Goal: Information Seeking & Learning: Learn about a topic

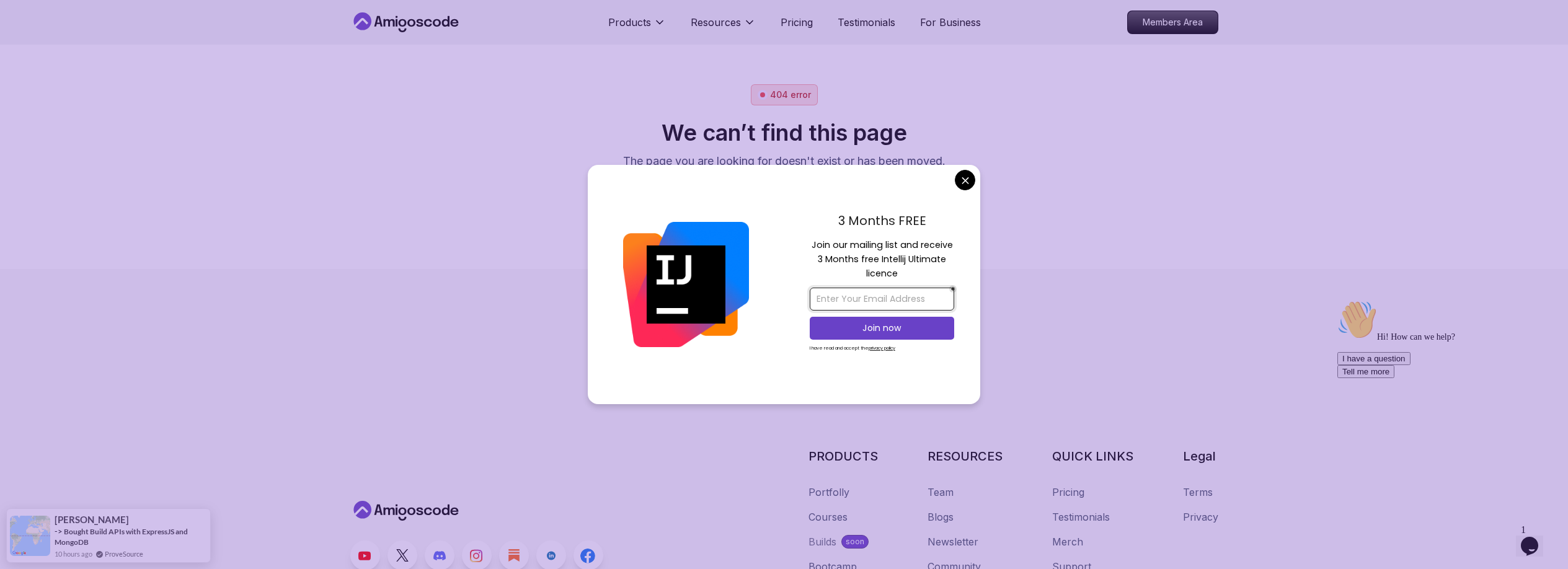
click at [874, 302] on input "email" at bounding box center [881, 299] width 144 height 23
type input "joseinaciolds@gmail.com"
click at [903, 328] on p "Join now" at bounding box center [882, 328] width 117 height 12
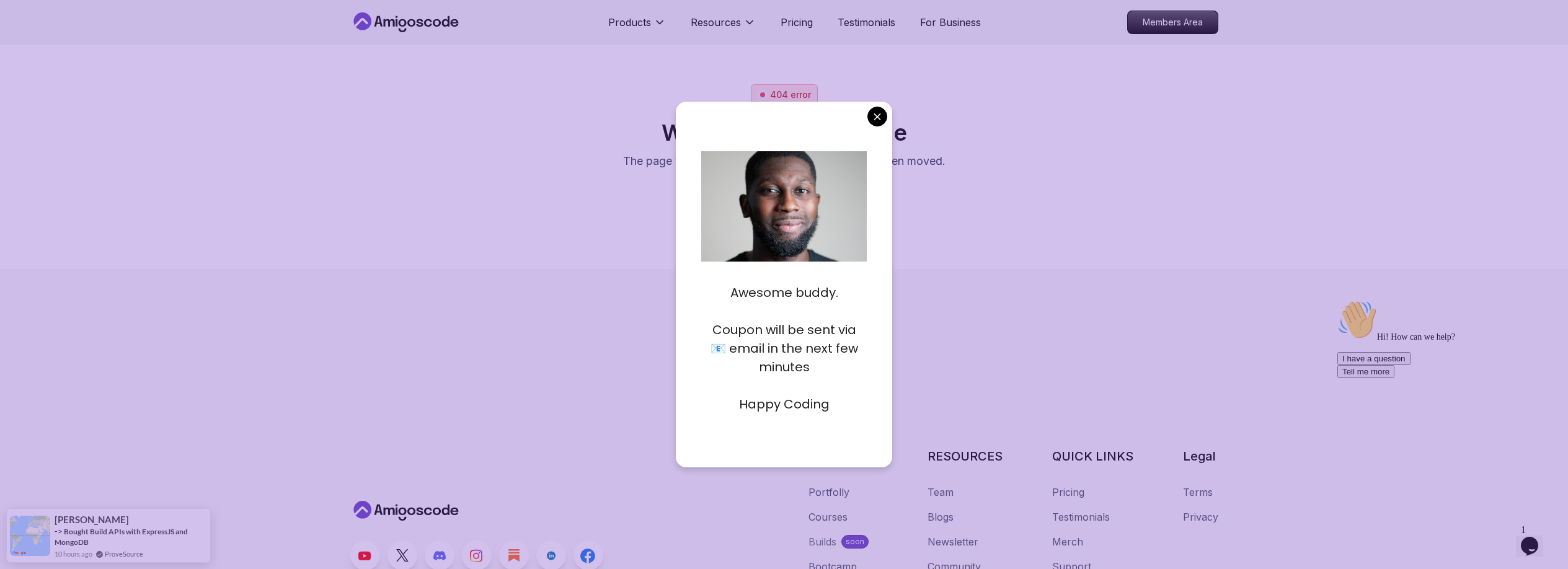
click at [809, 220] on img at bounding box center [779, 237] width 292 height 195
click at [877, 118] on body "Products Resources Pricing Testimonials For Business Members Area 404 error We …" at bounding box center [784, 284] width 1568 height 569
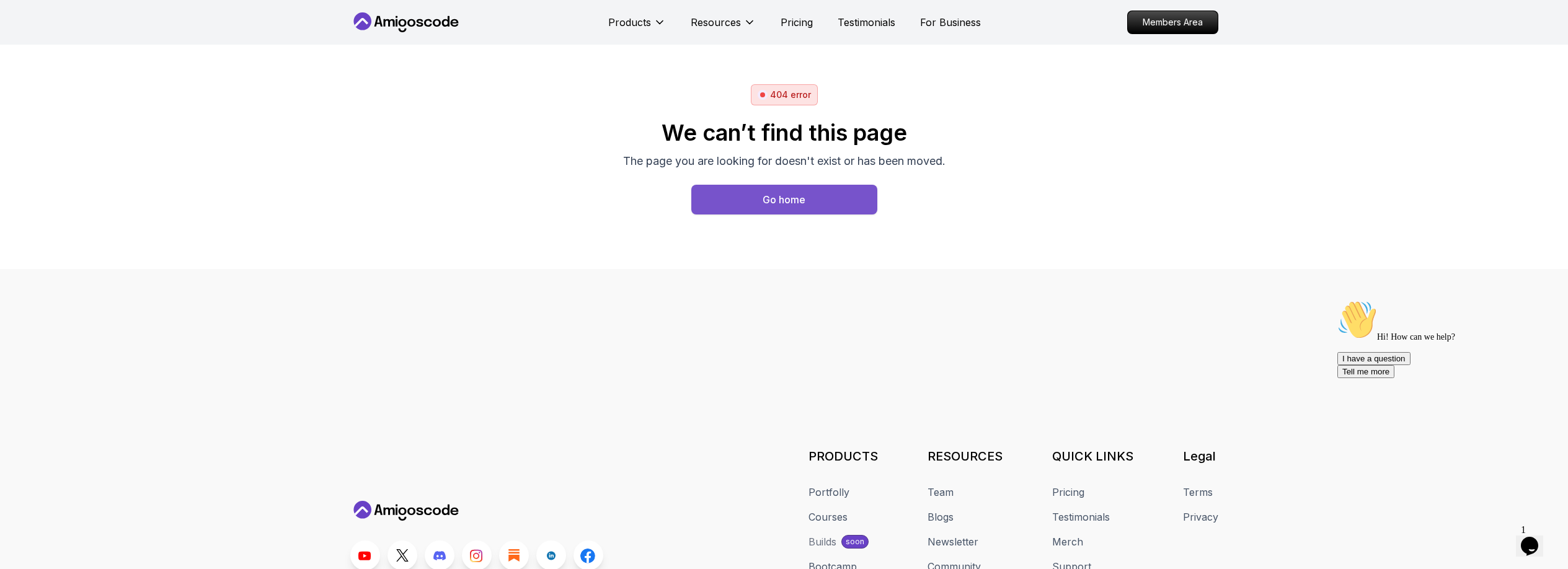
click at [789, 204] on div "Go home" at bounding box center [784, 200] width 43 height 15
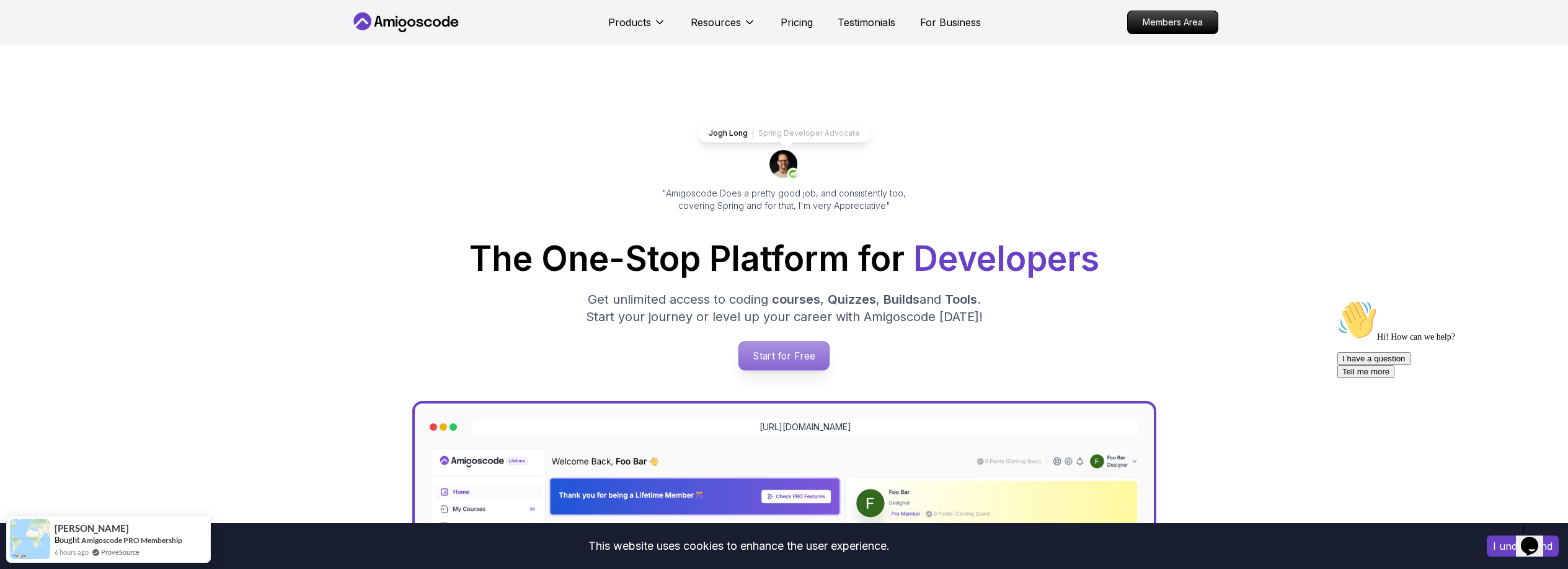
click at [784, 360] on p "Start for Free" at bounding box center [784, 356] width 90 height 29
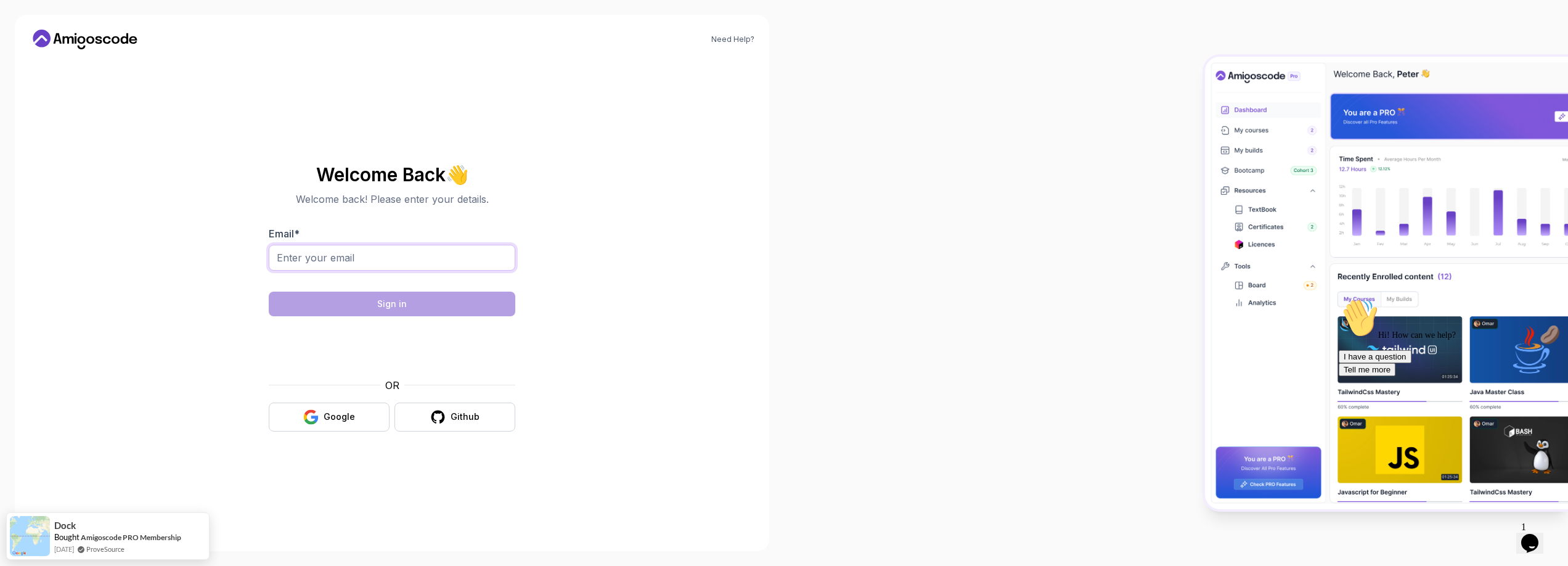
click at [298, 253] on input "Email *" at bounding box center [392, 258] width 246 height 26
type input "joseinaciolds@gmail.com"
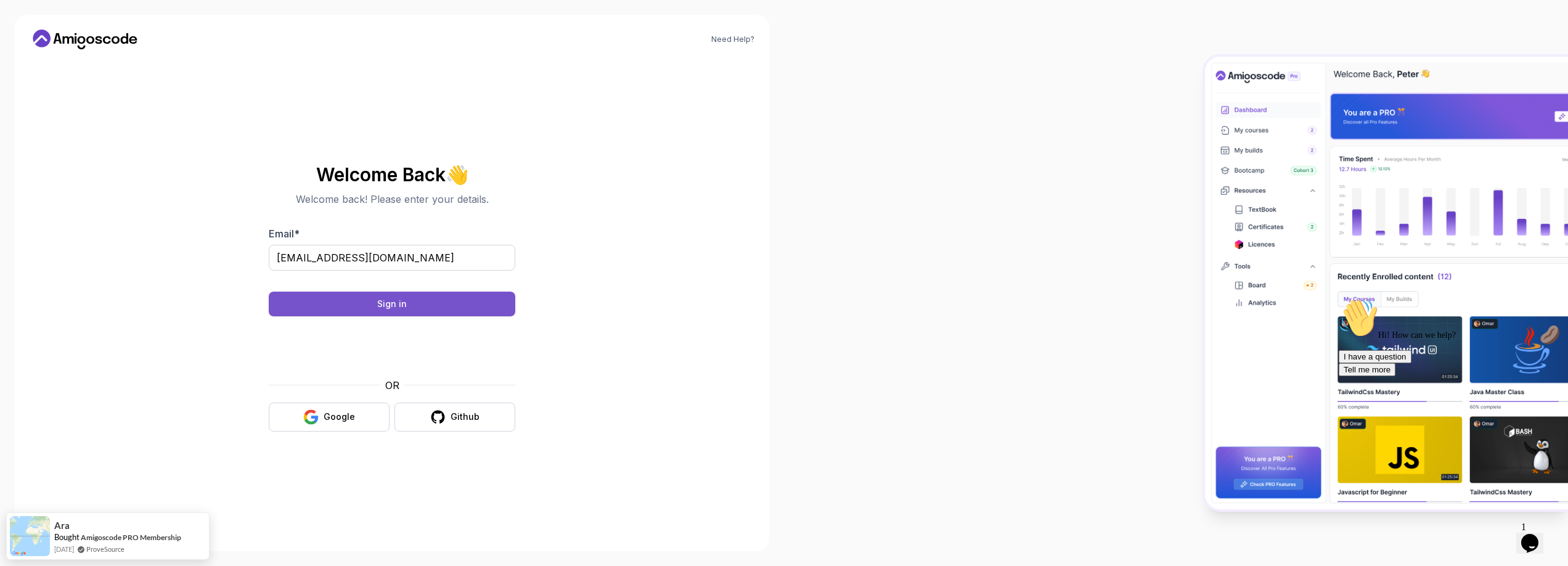
click at [379, 303] on div "Sign in" at bounding box center [392, 304] width 30 height 12
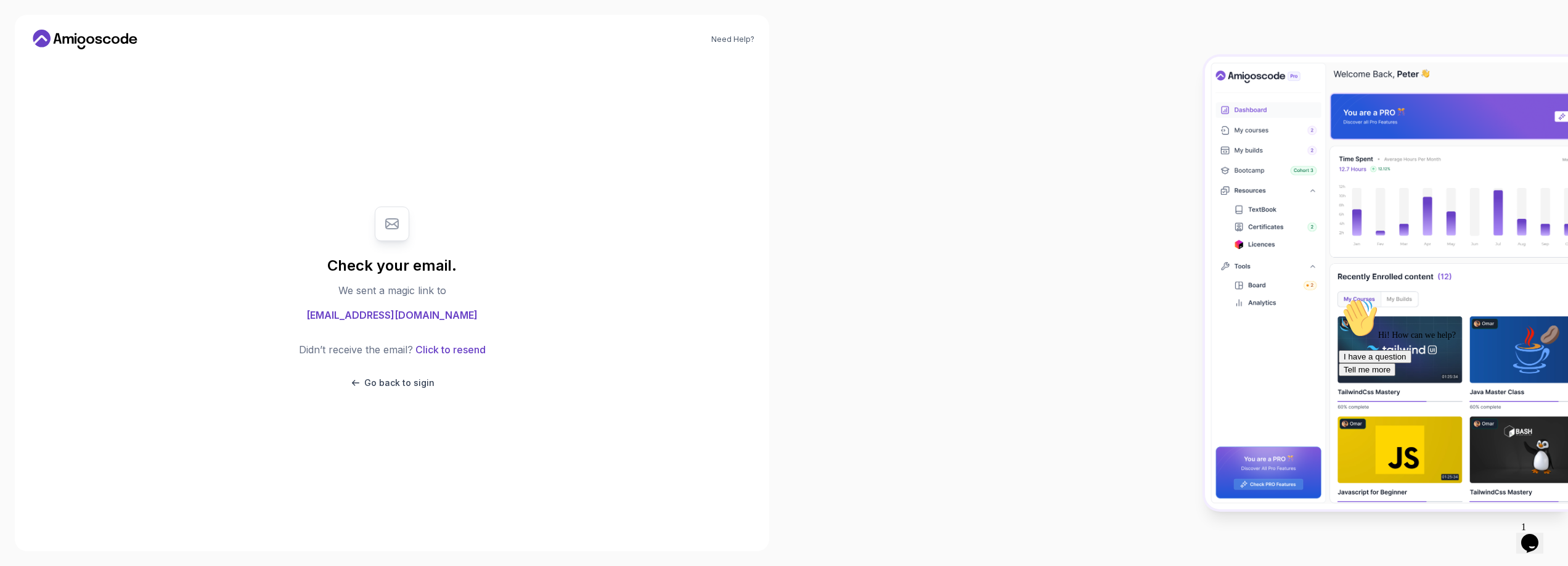
click at [758, 439] on div "Need Help? Check your email. We sent a magic link to joseinaciolds@gmail.com Di…" at bounding box center [392, 283] width 754 height 536
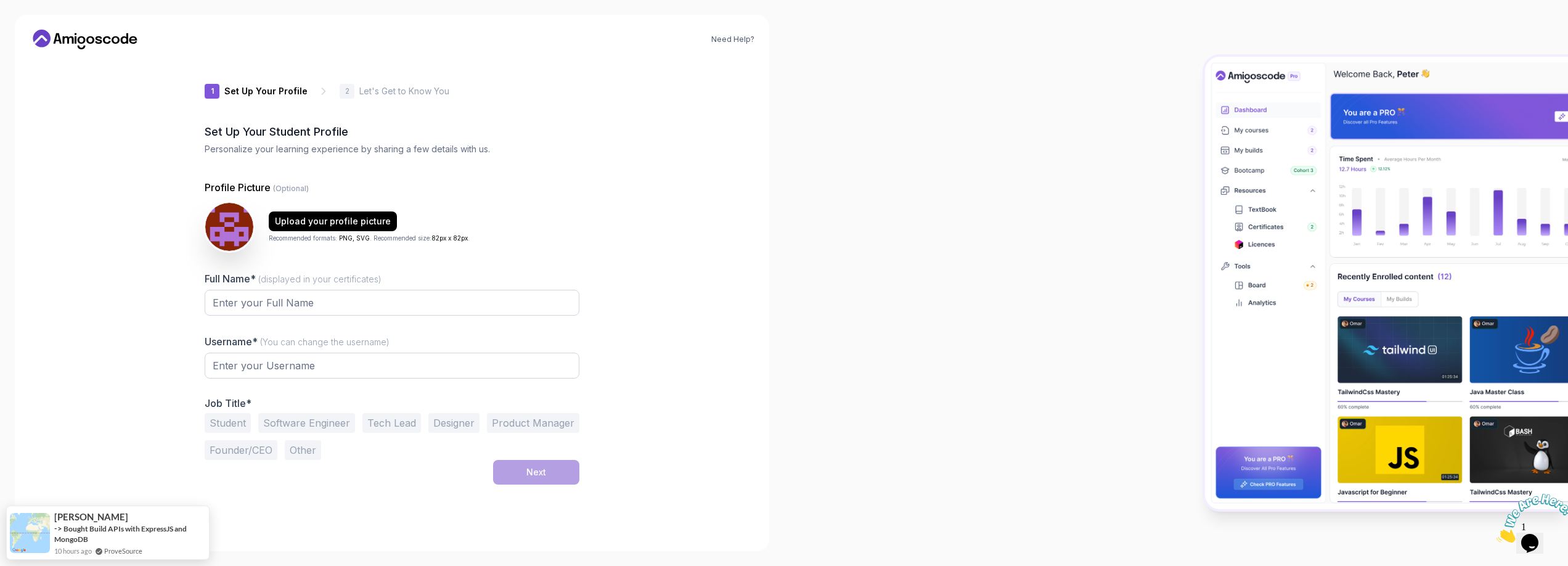
type input "zanydeer0bc80"
click at [300, 224] on div "Upload your profile picture" at bounding box center [332, 221] width 116 height 12
click at [305, 296] on input "Full Name* (displayed in your certificates)" at bounding box center [392, 303] width 374 height 26
type input "[PERSON_NAME]"
drag, startPoint x: 313, startPoint y: 366, endPoint x: 254, endPoint y: 356, distance: 59.8
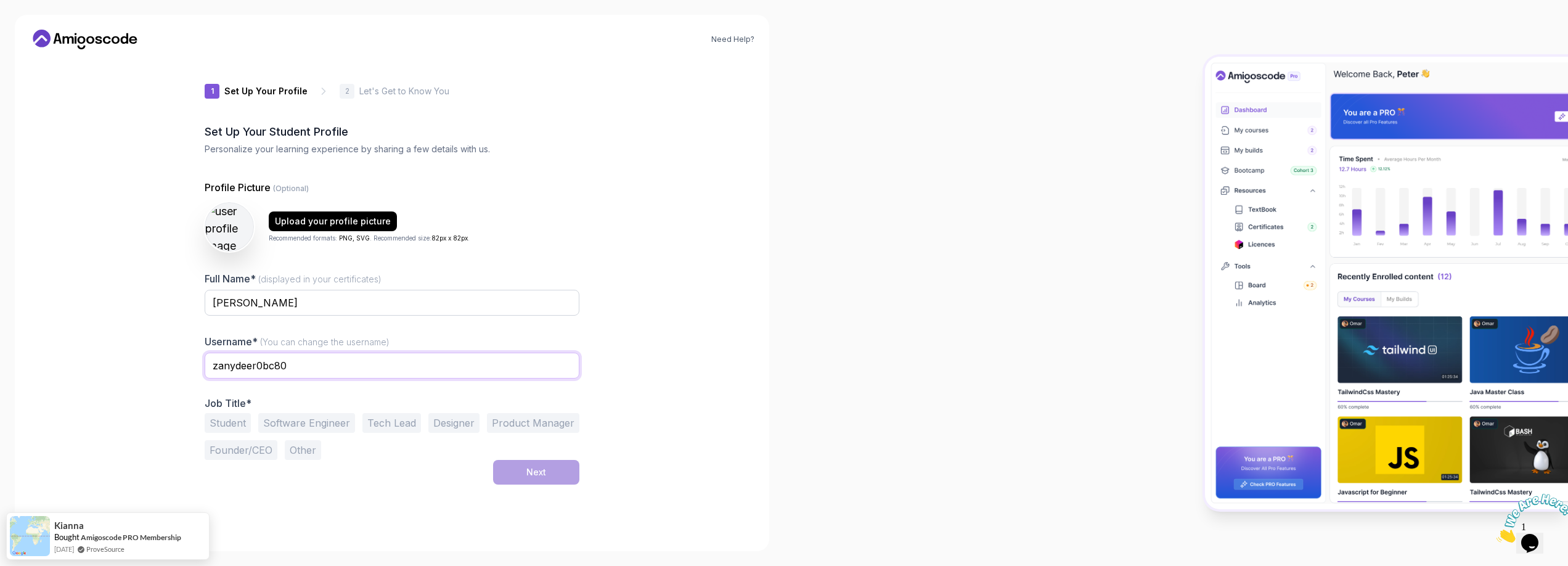
click at [234, 357] on input "zanydeer0bc80" at bounding box center [392, 366] width 374 height 26
type input "inacio.admin"
click at [708, 305] on div "Need Help? 1 Set Up Your Profile 1 Set Up Your Profile 2 Let's Get to Know You …" at bounding box center [392, 283] width 754 height 536
click at [247, 227] on img at bounding box center [229, 227] width 51 height 51
click at [305, 213] on button "Upload your profile picture" at bounding box center [332, 221] width 128 height 20
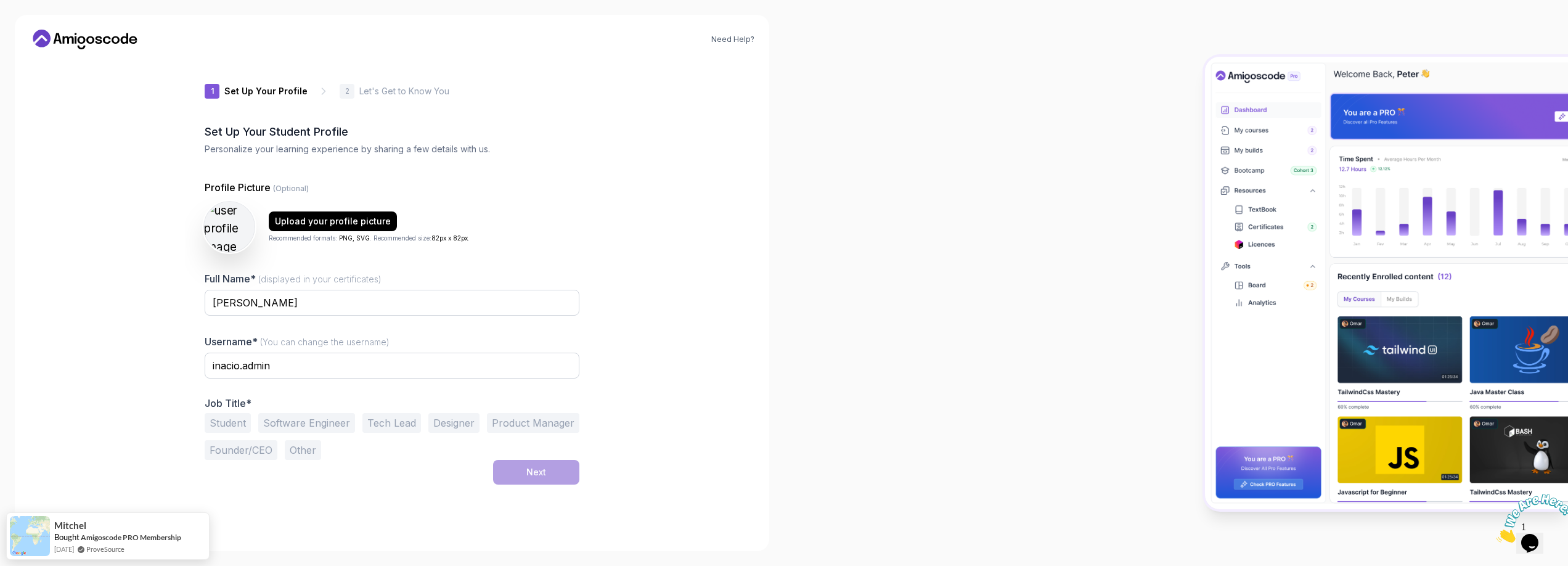
click at [227, 246] on img at bounding box center [229, 227] width 51 height 51
click at [231, 254] on div "Profile Picture (Optional) Upload your profile picture Recommended formats: PNG…" at bounding box center [392, 320] width 374 height 280
click at [306, 422] on button "Software Engineer" at bounding box center [307, 423] width 97 height 20
click at [524, 474] on button "Next" at bounding box center [536, 472] width 86 height 25
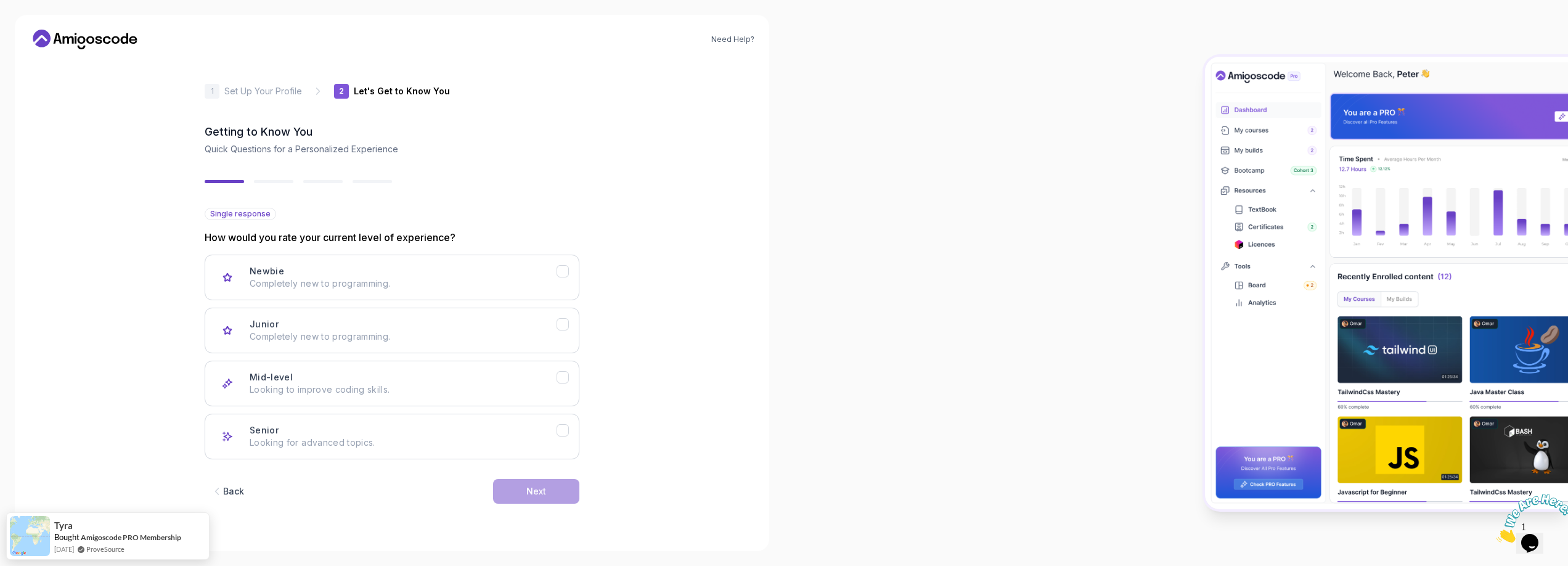
drag, startPoint x: 523, startPoint y: 476, endPoint x: 325, endPoint y: 472, distance: 198.0
drag, startPoint x: 415, startPoint y: 325, endPoint x: 449, endPoint y: 382, distance: 66.4
click at [416, 326] on div "Junior Completely new to programming." at bounding box center [403, 330] width 307 height 25
click at [539, 493] on div "Next" at bounding box center [536, 491] width 20 height 12
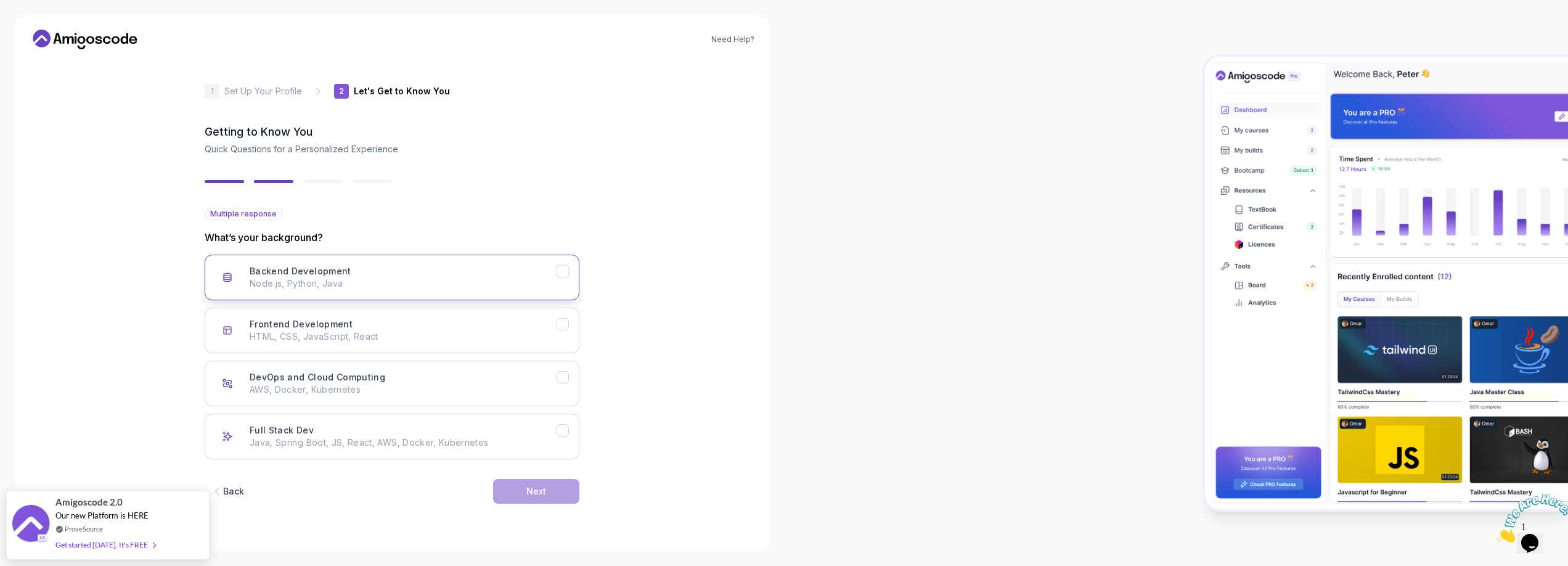
click at [406, 286] on p "Node.js, Python, Java" at bounding box center [403, 283] width 307 height 12
click at [555, 444] on p "Java, Spring Boot, JS, React, AWS, Docker, Kubernetes" at bounding box center [403, 443] width 307 height 12
click at [538, 496] on div "Next" at bounding box center [536, 491] width 20 height 12
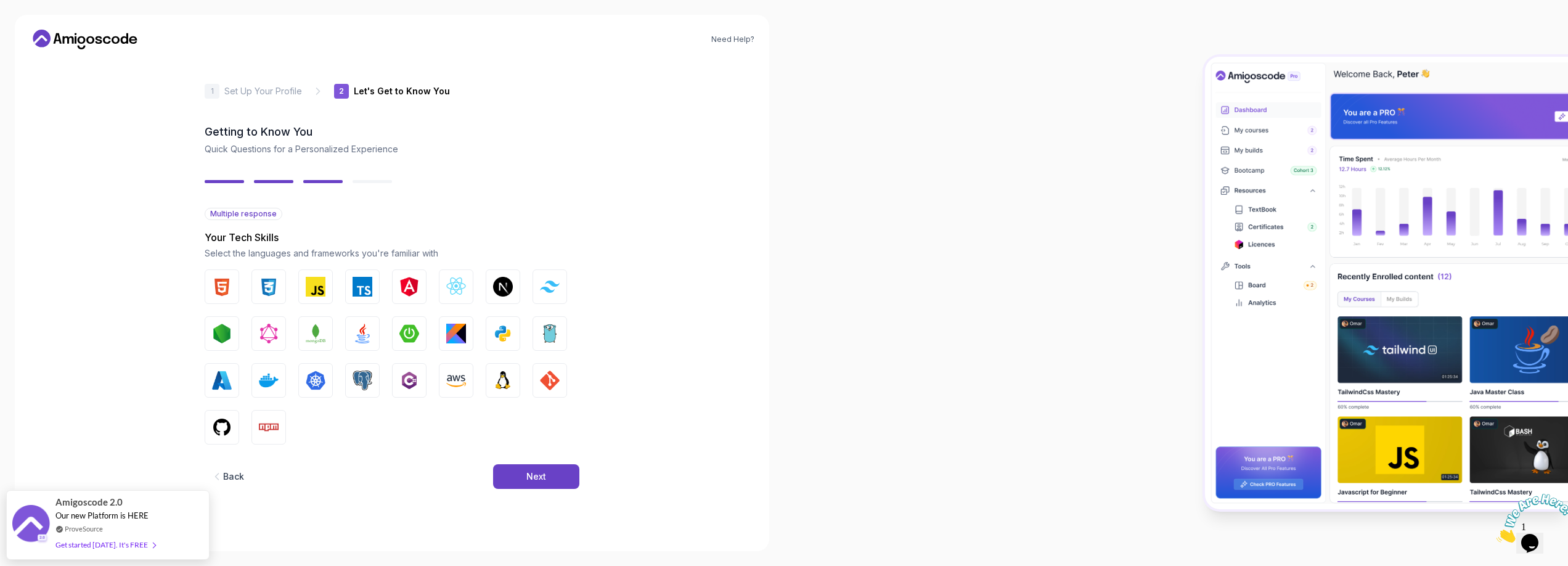
click at [742, 322] on div "Need Help? 2 Let's Get to Know You 1 Set Up Your Profile 2 Let's Get to Know Yo…" at bounding box center [392, 283] width 754 height 536
click at [459, 381] on img "button" at bounding box center [456, 380] width 20 height 20
click at [497, 338] on img "button" at bounding box center [503, 334] width 20 height 20
click at [364, 292] on img "button" at bounding box center [362, 287] width 20 height 20
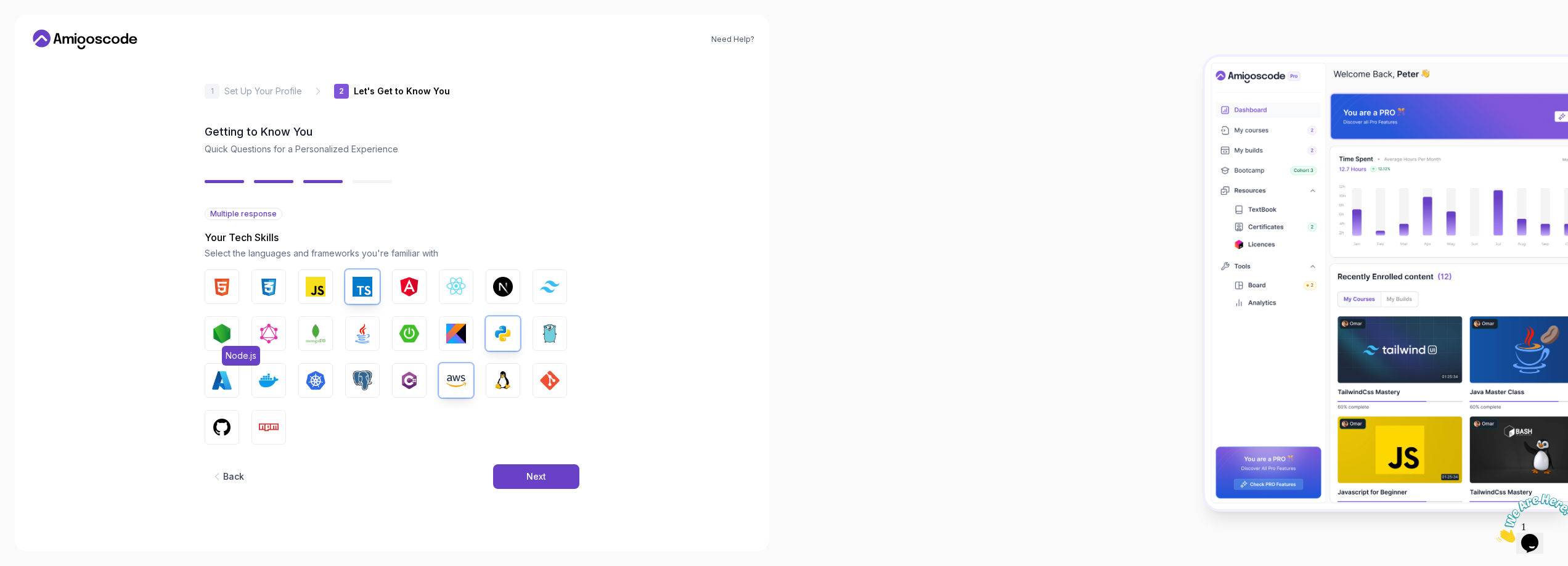
click at [215, 335] on img "button" at bounding box center [222, 334] width 20 height 20
click at [370, 342] on img "button" at bounding box center [362, 334] width 20 height 20
click at [406, 330] on img "button" at bounding box center [409, 334] width 20 height 20
click at [314, 285] on img "button" at bounding box center [315, 287] width 20 height 20
click at [455, 287] on img "button" at bounding box center [456, 287] width 20 height 20
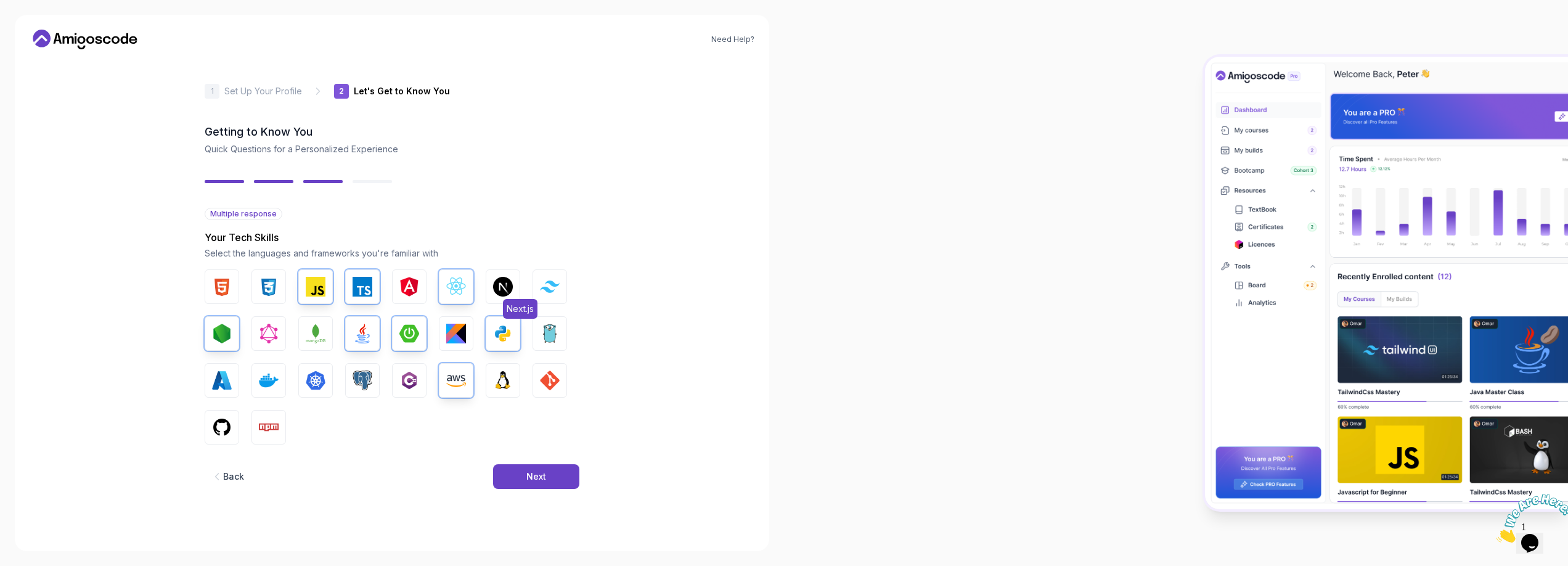
click at [516, 284] on button "Next.js" at bounding box center [503, 287] width 34 height 35
click at [542, 288] on img "button" at bounding box center [550, 287] width 20 height 12
click at [229, 431] on img "button" at bounding box center [222, 427] width 20 height 20
click at [271, 384] on img "button" at bounding box center [268, 380] width 20 height 20
click at [367, 376] on img "button" at bounding box center [362, 380] width 20 height 20
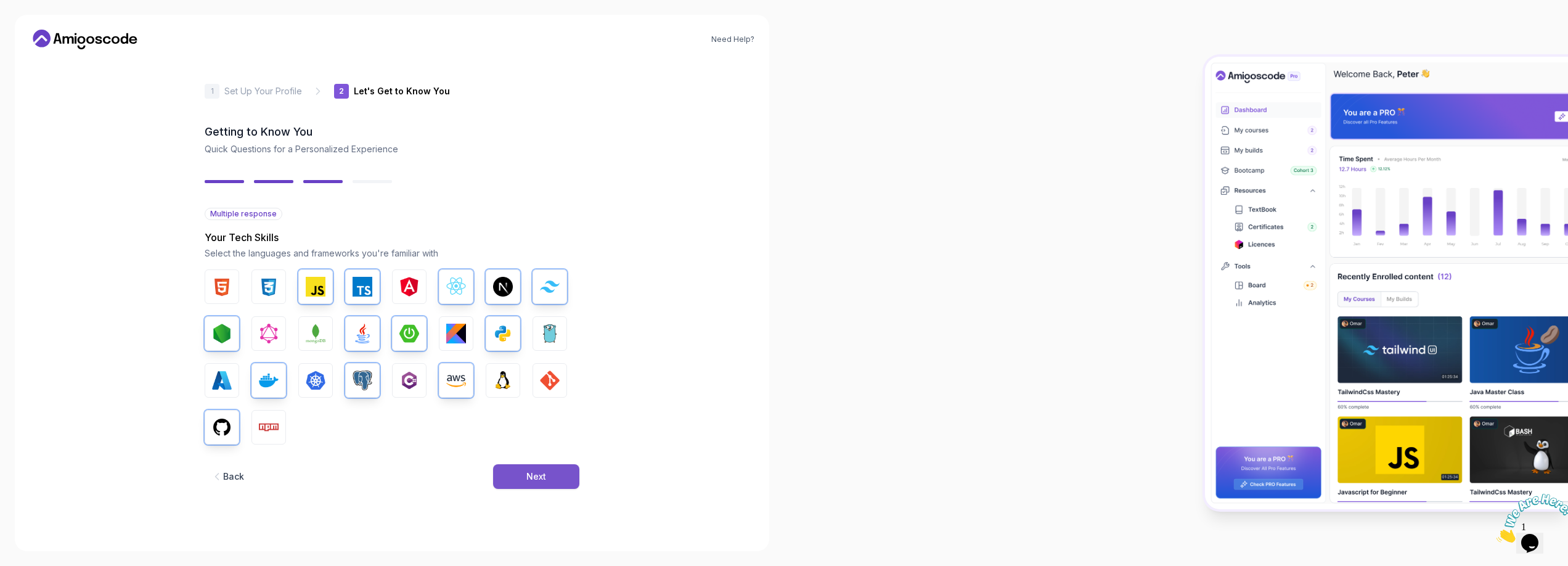
click at [548, 476] on button "Next" at bounding box center [536, 476] width 86 height 25
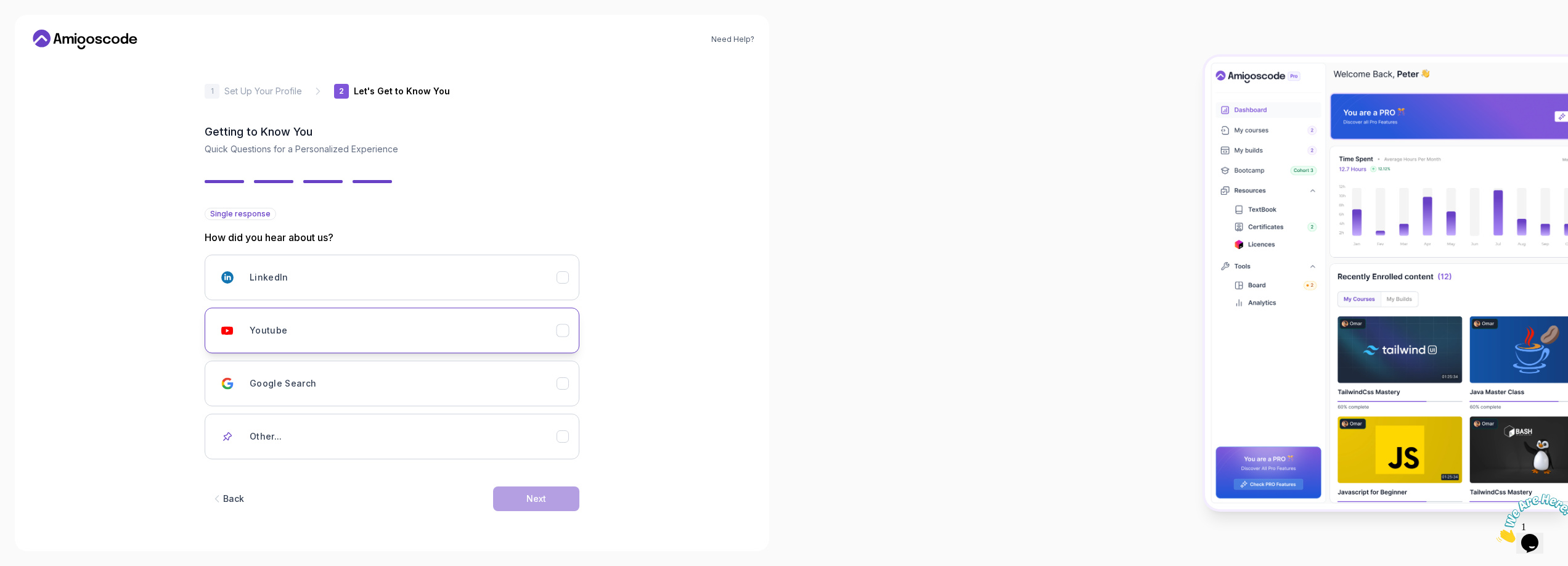
drag, startPoint x: 519, startPoint y: 320, endPoint x: 540, endPoint y: 333, distance: 24.7
click at [519, 320] on div "Youtube" at bounding box center [403, 330] width 307 height 25
click at [549, 503] on button "Next" at bounding box center [536, 499] width 86 height 25
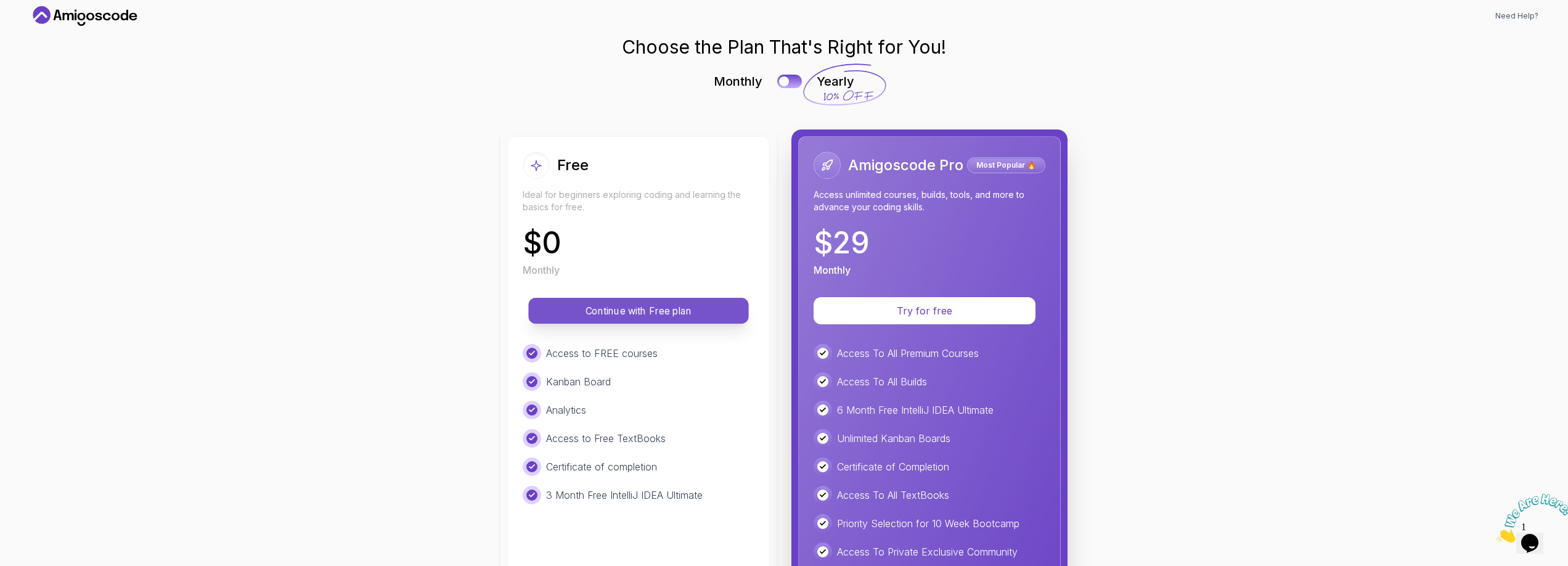
scroll to position [142, 0]
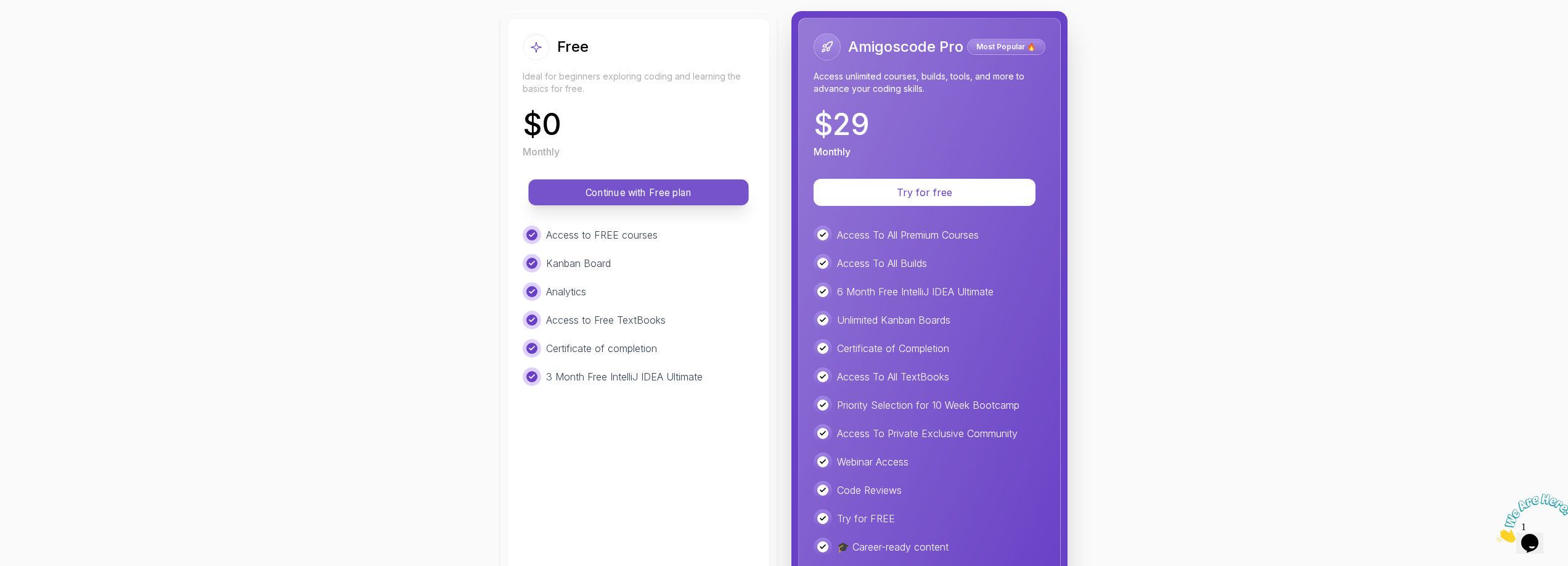
click at [646, 197] on p "Continue with Free plan" at bounding box center [639, 192] width 192 height 14
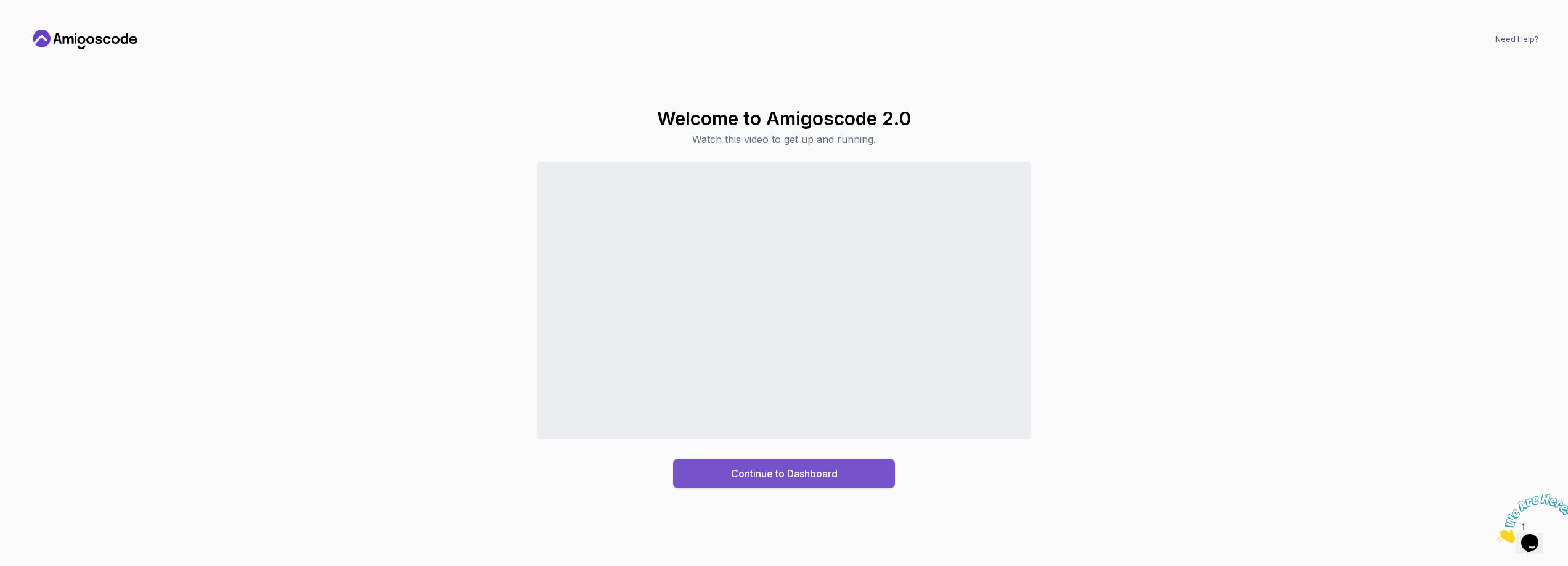
click at [807, 475] on div "Continue to Dashboard" at bounding box center [784, 474] width 107 height 15
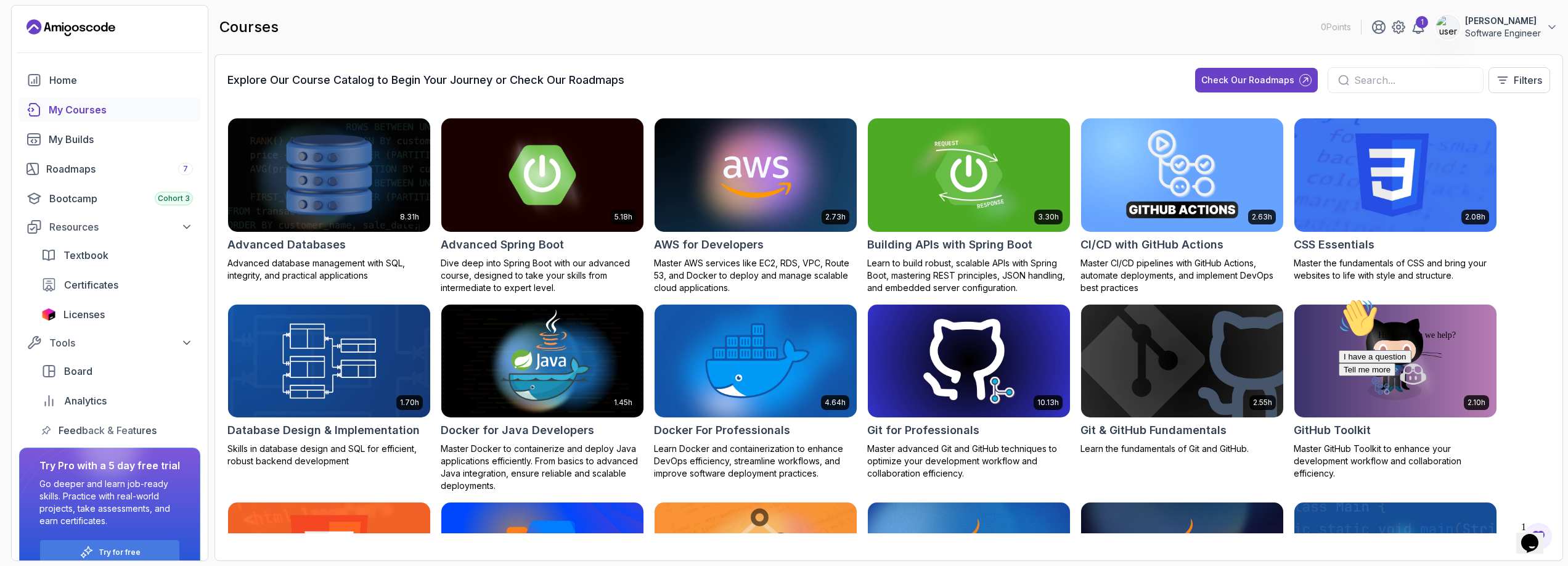
click at [320, 206] on img at bounding box center [329, 174] width 212 height 119
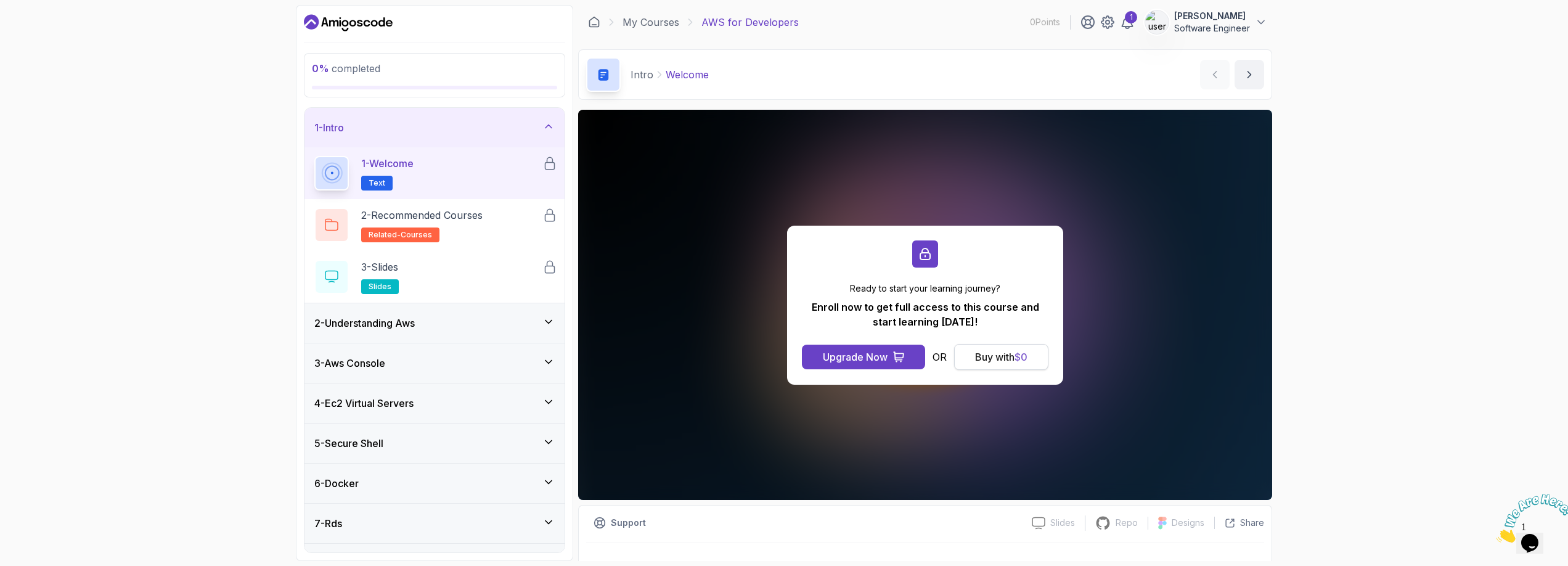
click at [1006, 363] on div "Buy with $ 0" at bounding box center [1002, 357] width 53 height 15
click at [546, 128] on icon at bounding box center [548, 126] width 12 height 12
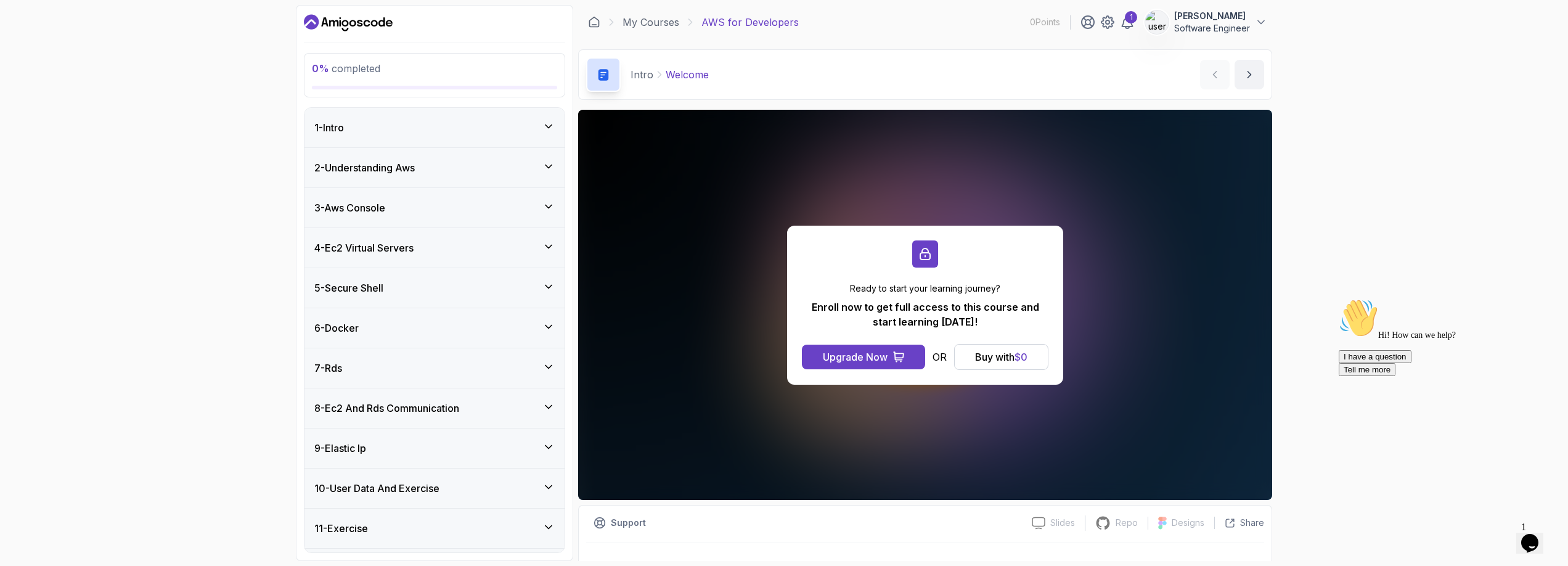
click at [541, 128] on div "1 - Intro" at bounding box center [434, 127] width 241 height 15
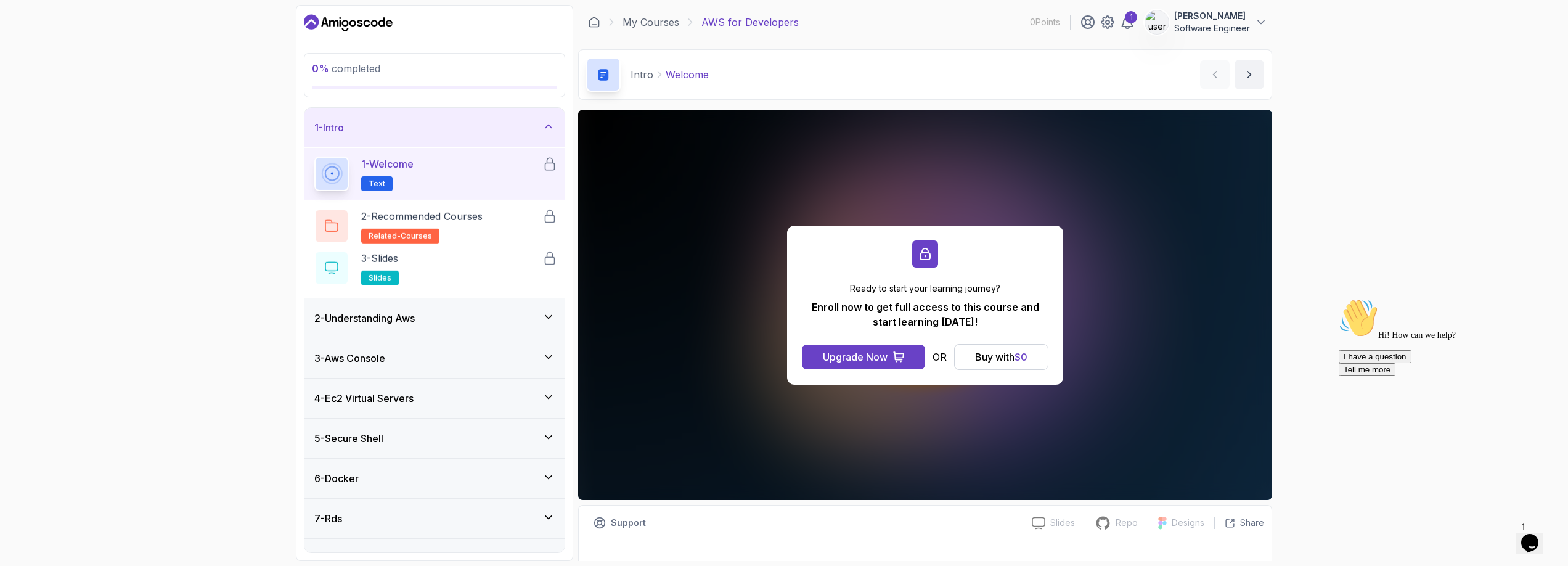
click at [545, 127] on icon at bounding box center [548, 127] width 7 height 3
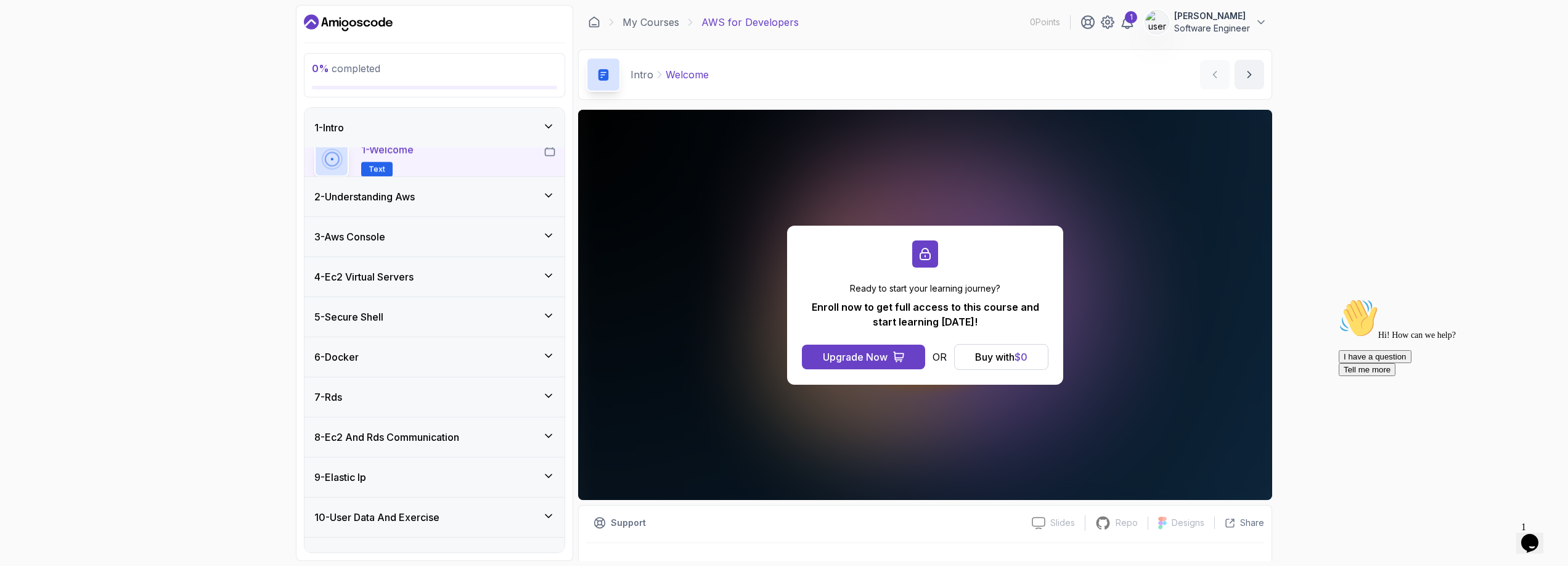
click at [545, 127] on icon at bounding box center [548, 126] width 12 height 12
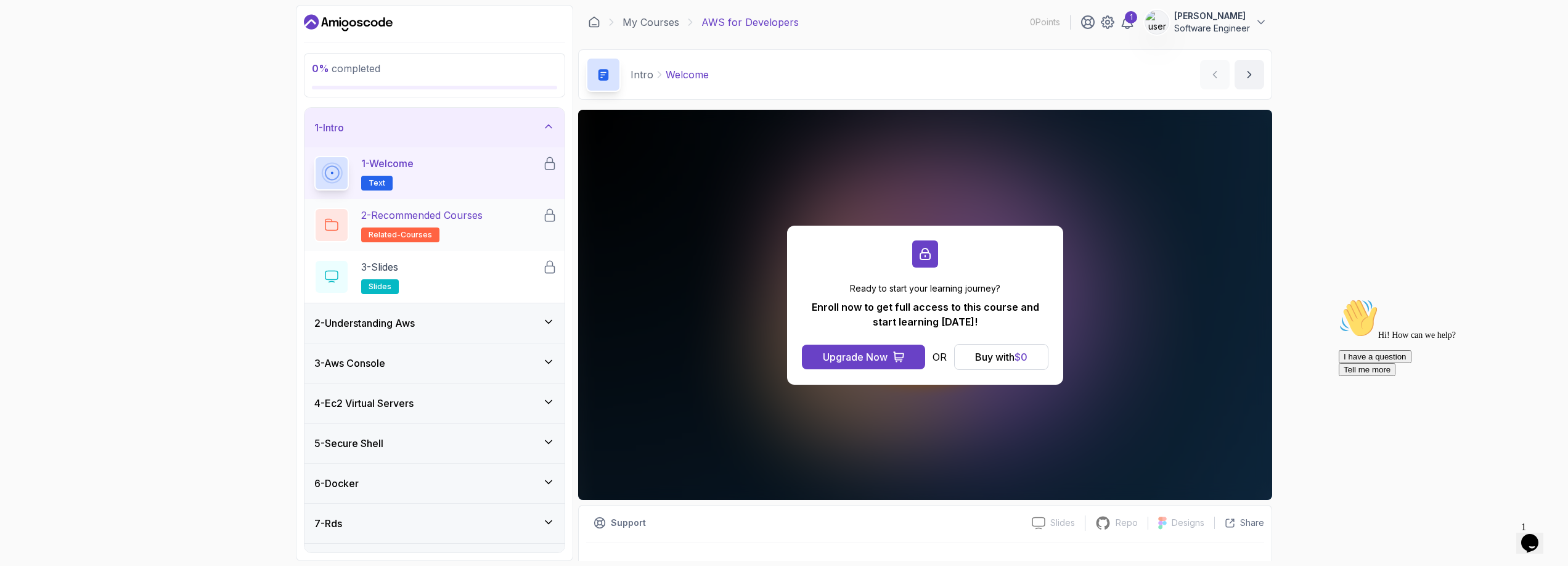
click at [467, 214] on p "2 - Recommended Courses" at bounding box center [422, 215] width 121 height 15
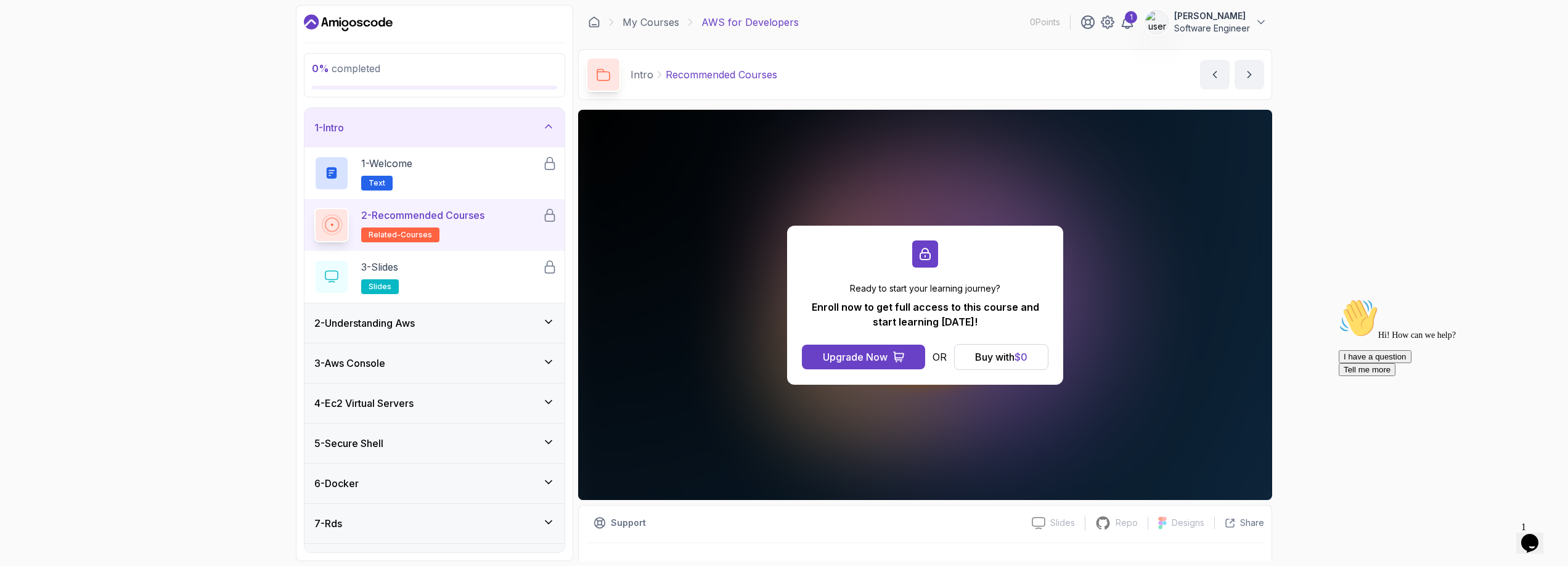
click at [475, 328] on div "2 - Understanding Aws" at bounding box center [434, 323] width 241 height 15
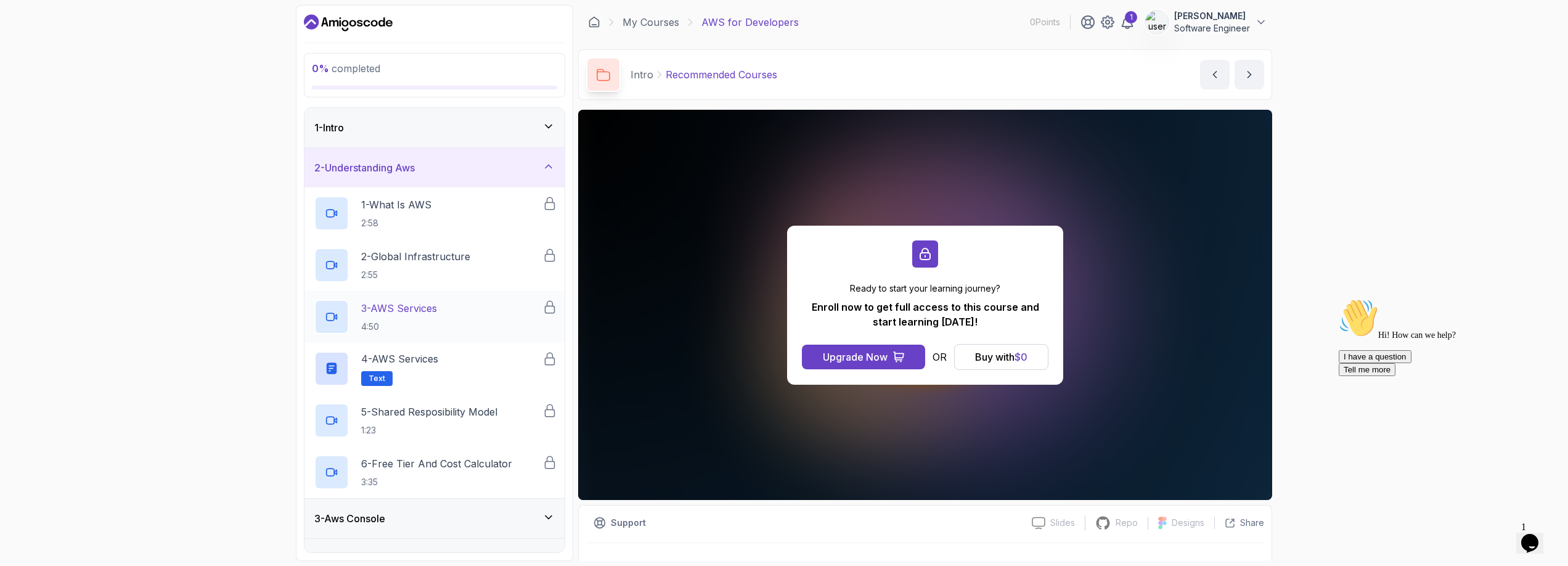
click at [453, 315] on div "3 - AWS Services 4:50" at bounding box center [429, 317] width 228 height 35
click at [345, 26] on icon "Dashboard" at bounding box center [348, 23] width 89 height 20
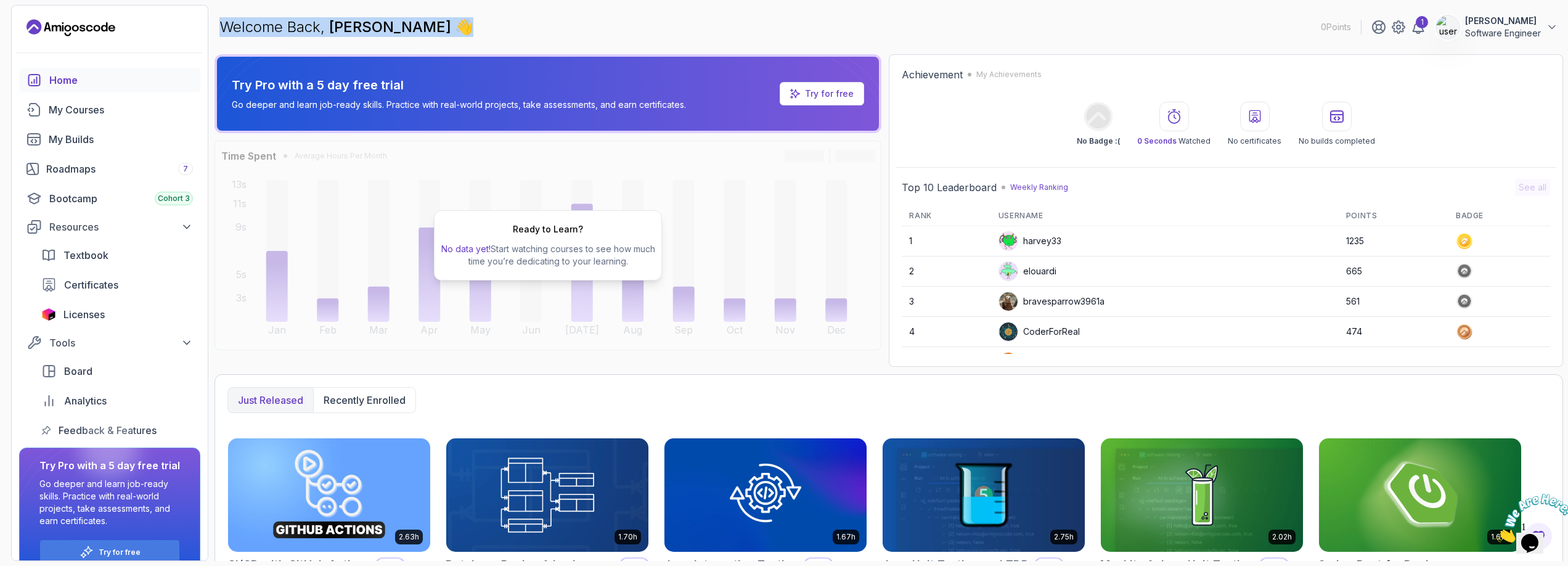
drag, startPoint x: 435, startPoint y: 30, endPoint x: 222, endPoint y: 24, distance: 213.1
click at [222, 24] on div "Welcome Back, [PERSON_NAME] 👋 0 Points 1 [PERSON_NAME] Software Engineer" at bounding box center [888, 27] width 1349 height 44
click at [222, 24] on p "Welcome Back, [PERSON_NAME] 👋" at bounding box center [346, 27] width 254 height 20
click at [186, 348] on icon at bounding box center [186, 343] width 12 height 12
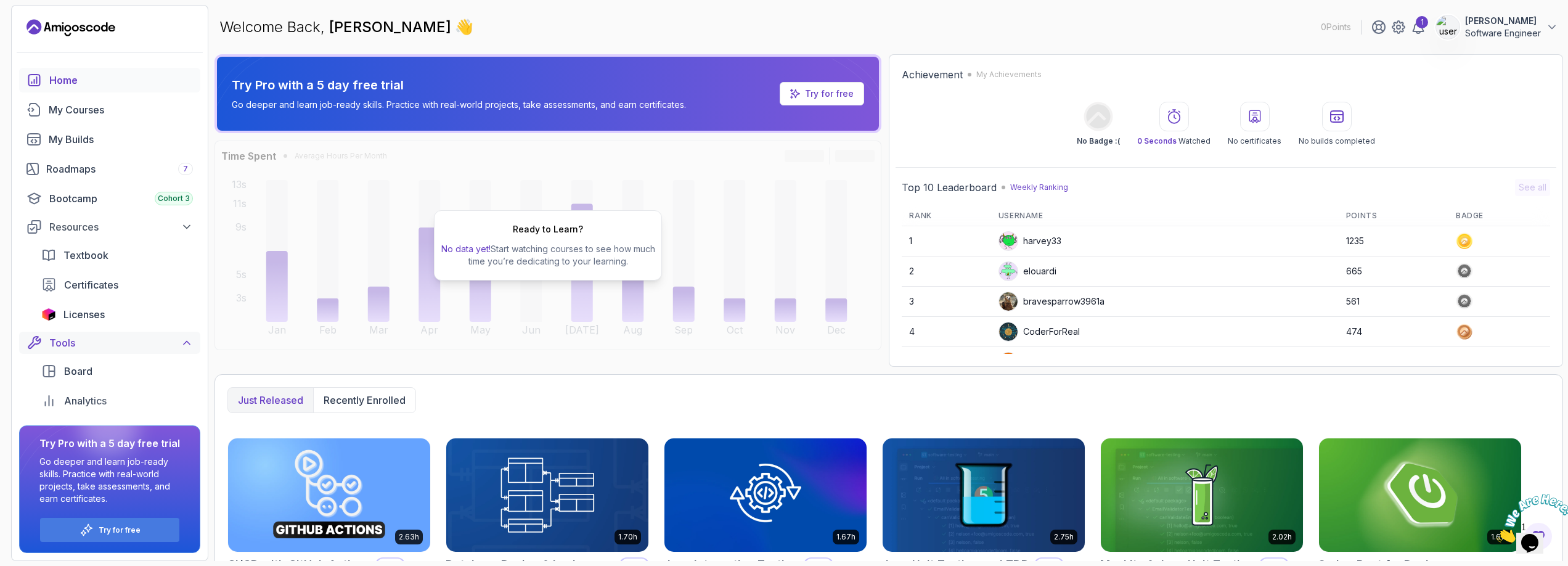
click at [186, 348] on icon at bounding box center [186, 343] width 12 height 12
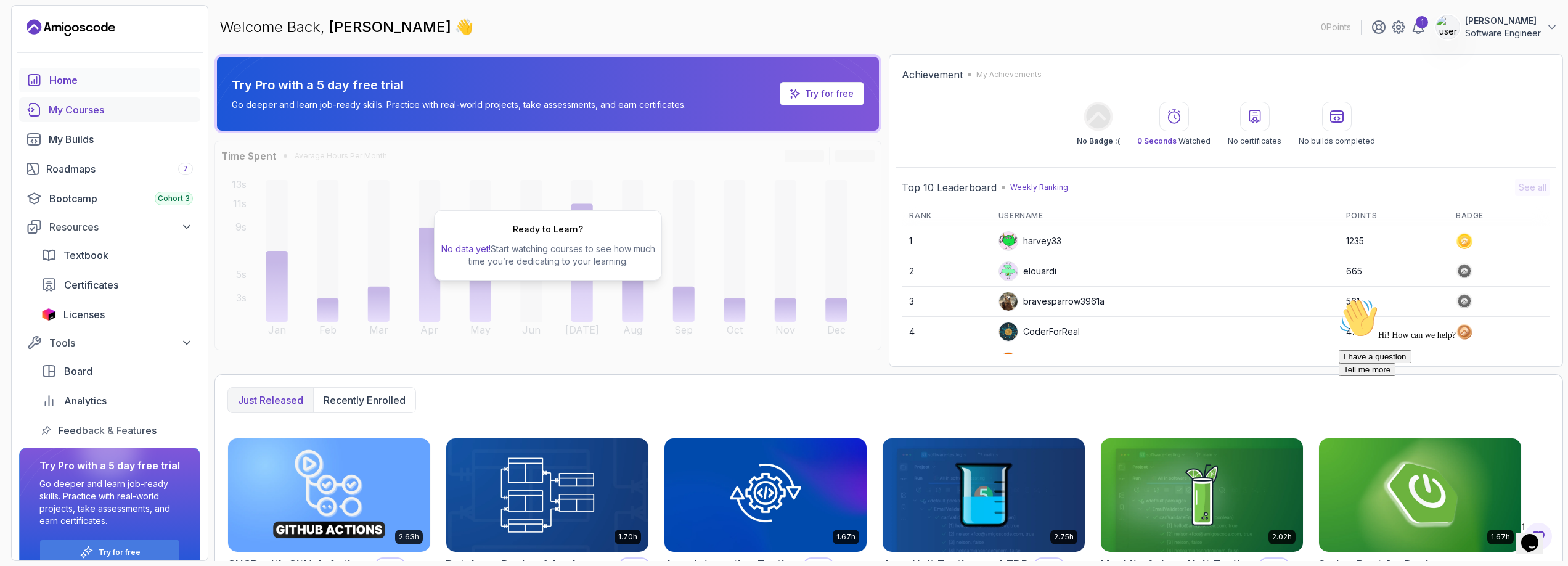
click at [89, 117] on div "My Courses" at bounding box center [121, 110] width 144 height 15
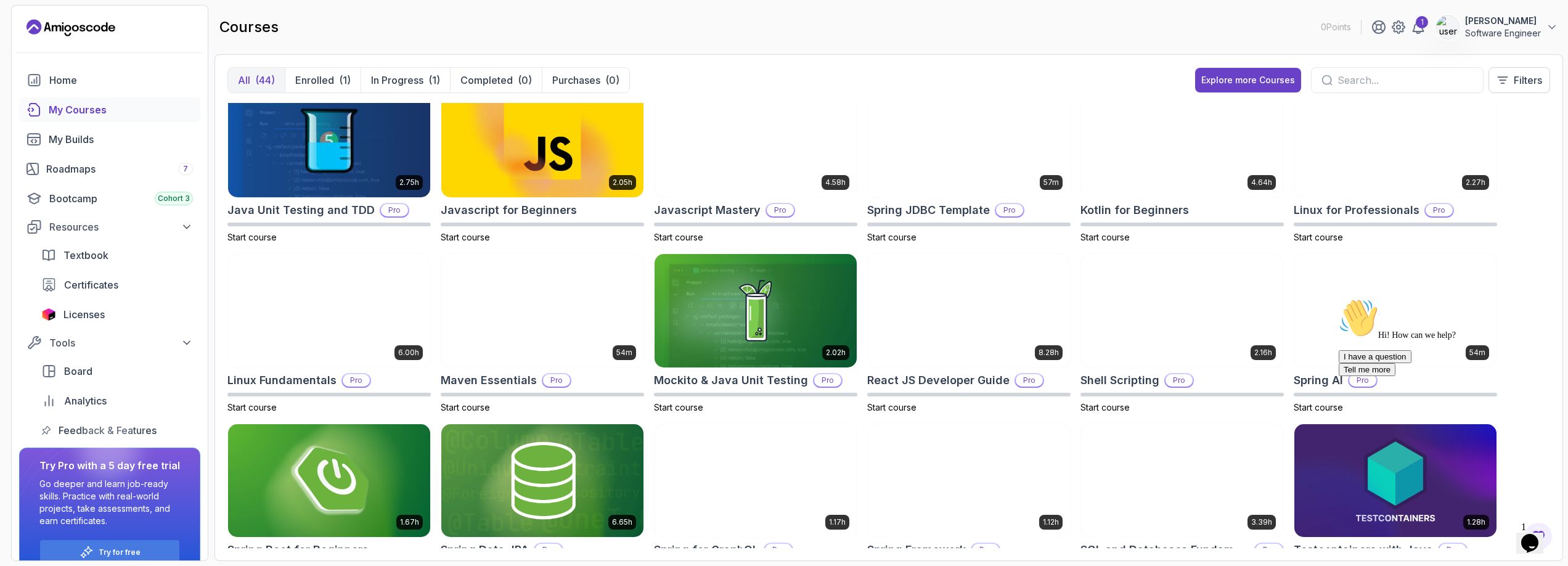
scroll to position [831, 0]
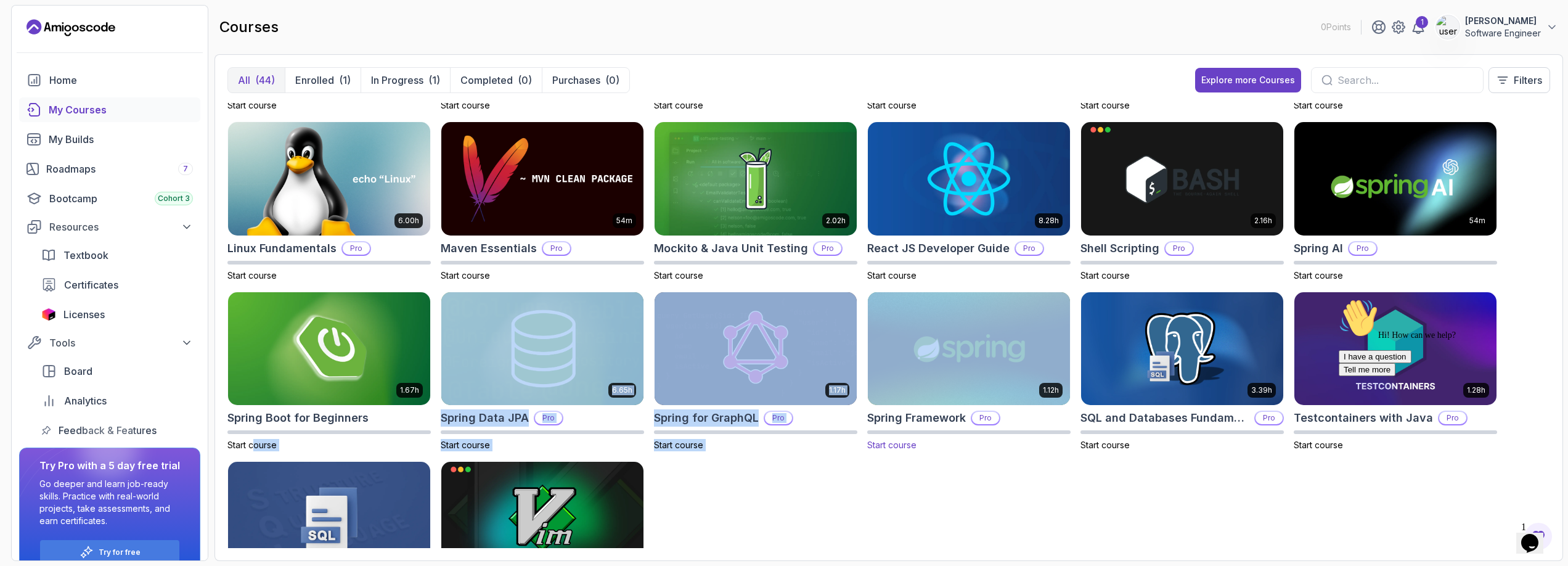
drag, startPoint x: 252, startPoint y: 450, endPoint x: 914, endPoint y: 335, distance: 671.9
click at [901, 315] on div "8.31h Advanced Databases Pro Start course 5.18h Advanced Spring Boot Pro Start …" at bounding box center [888, 325] width 1323 height 445
click at [801, 494] on div "8.31h Advanced Databases Pro Start course 5.18h Advanced Spring Boot Pro Start …" at bounding box center [888, 325] width 1323 height 445
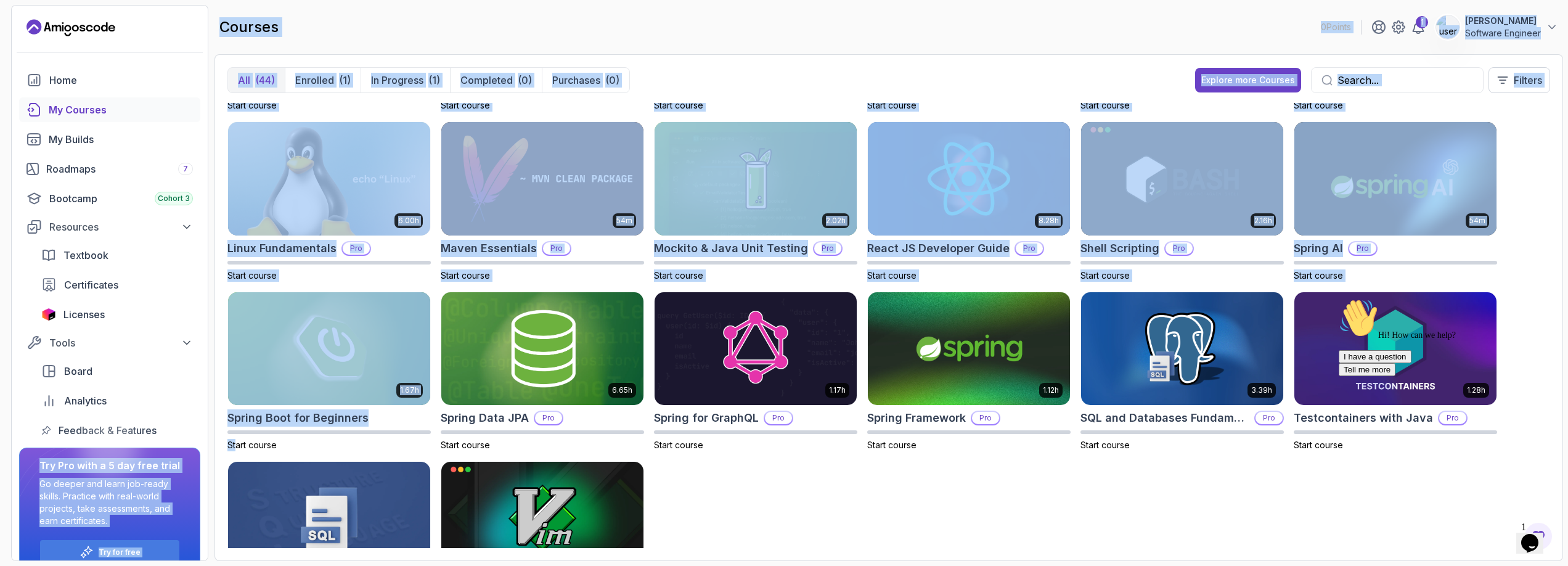
drag, startPoint x: 313, startPoint y: 450, endPoint x: 206, endPoint y: 445, distance: 107.1
click at [208, 446] on section "0 Points 1 Inacio Silva Software Engineer Home My Courses My Builds Roadmaps 7 …" at bounding box center [784, 283] width 1568 height 566
click at [209, 447] on section "0 Points 1 Inacio Silva Software Engineer Home My Courses My Builds Roadmaps 7 …" at bounding box center [784, 283] width 1568 height 566
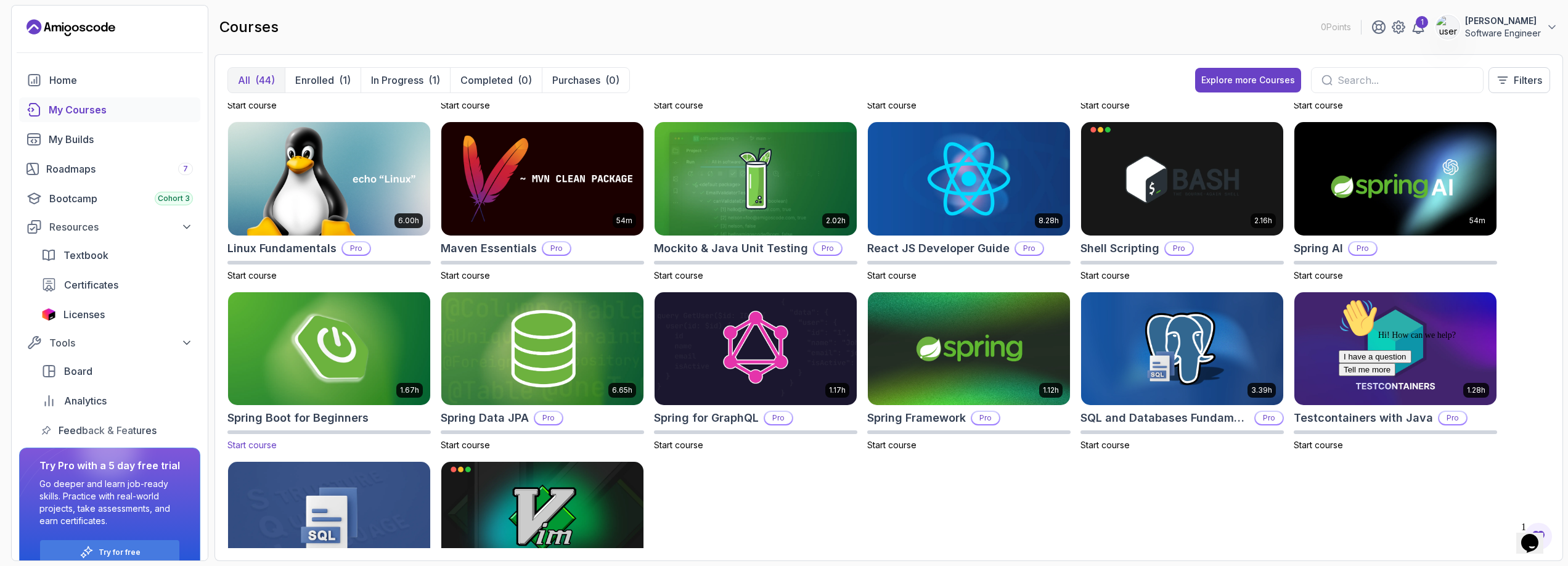
click at [249, 447] on span "Start course" at bounding box center [252, 444] width 49 height 11
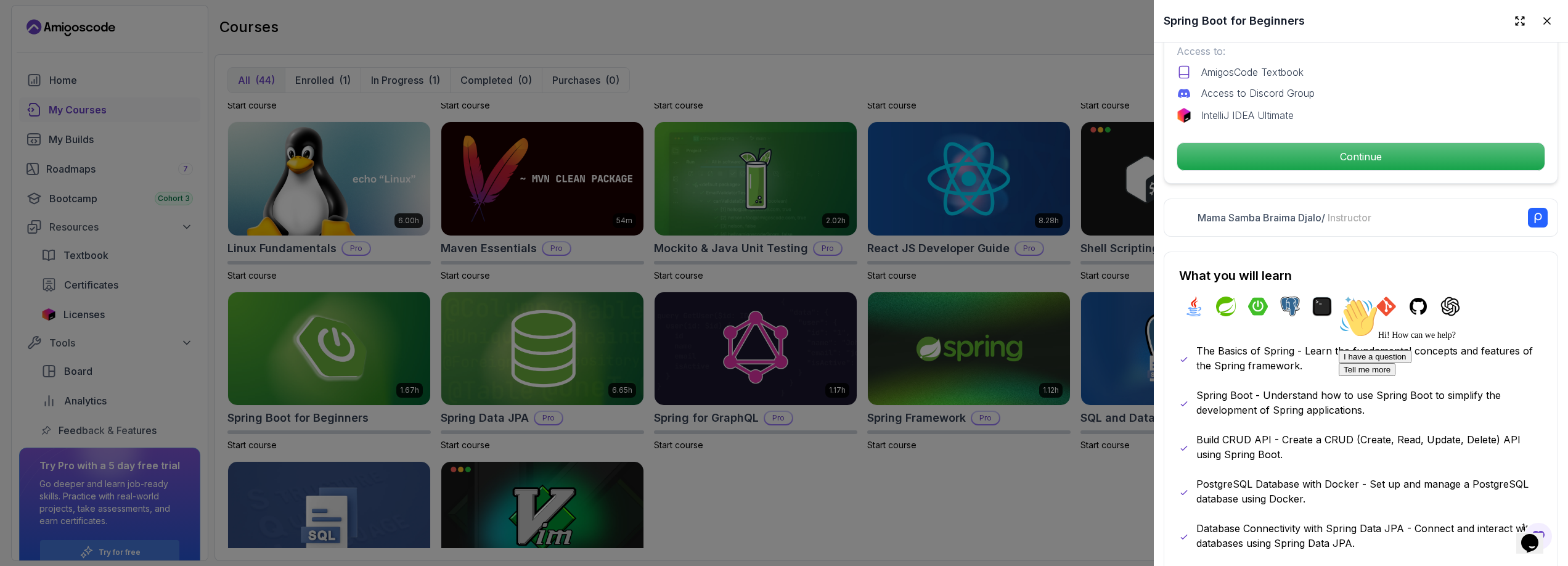
scroll to position [436, 0]
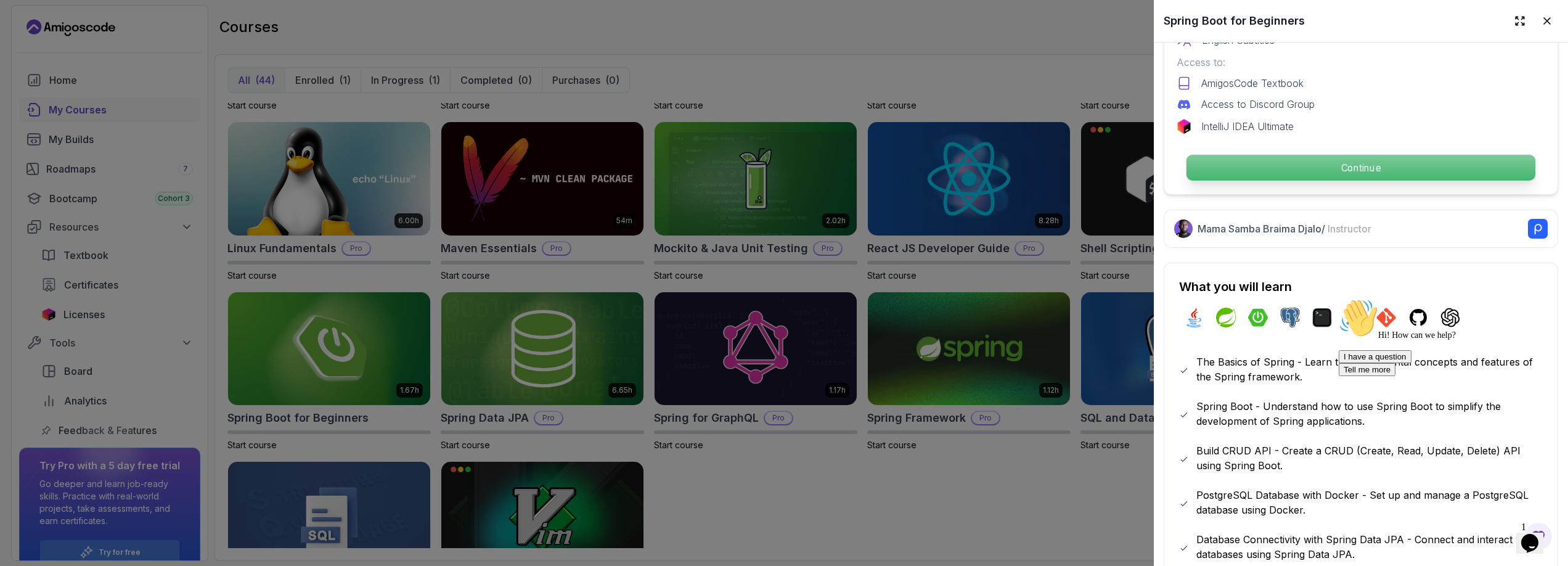
click at [1259, 164] on p "Continue" at bounding box center [1360, 168] width 349 height 26
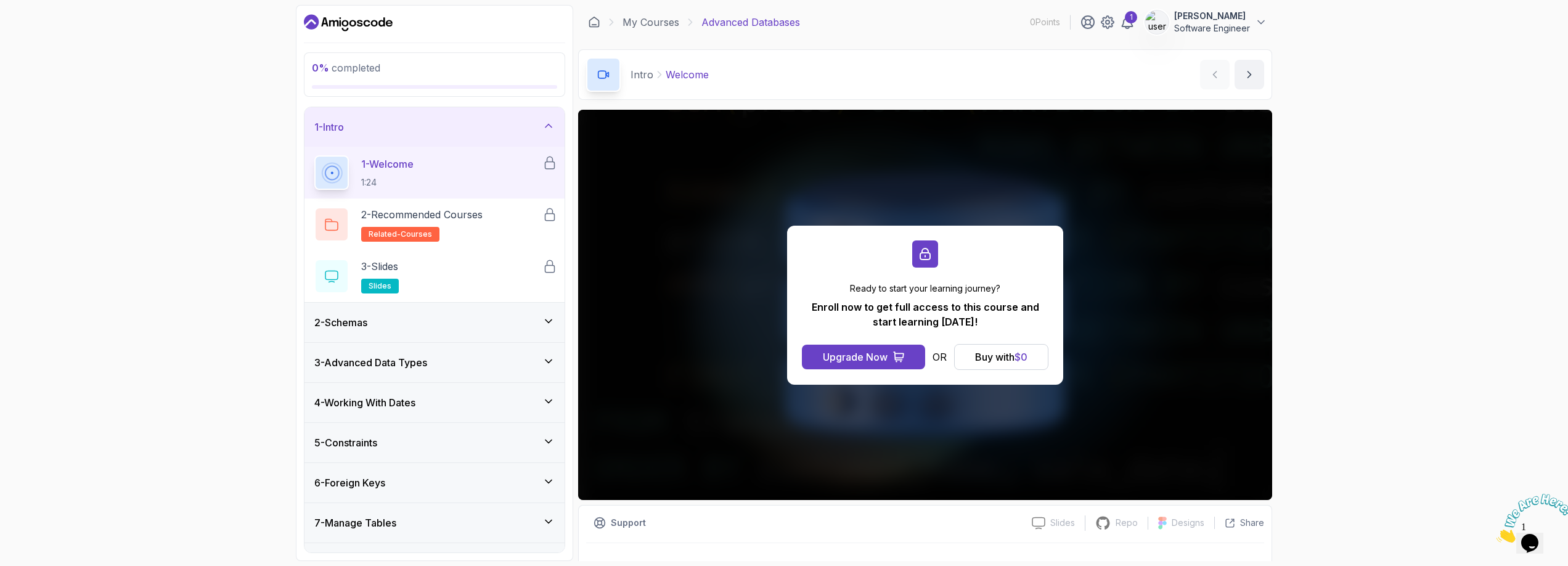
click at [549, 120] on icon at bounding box center [548, 126] width 12 height 12
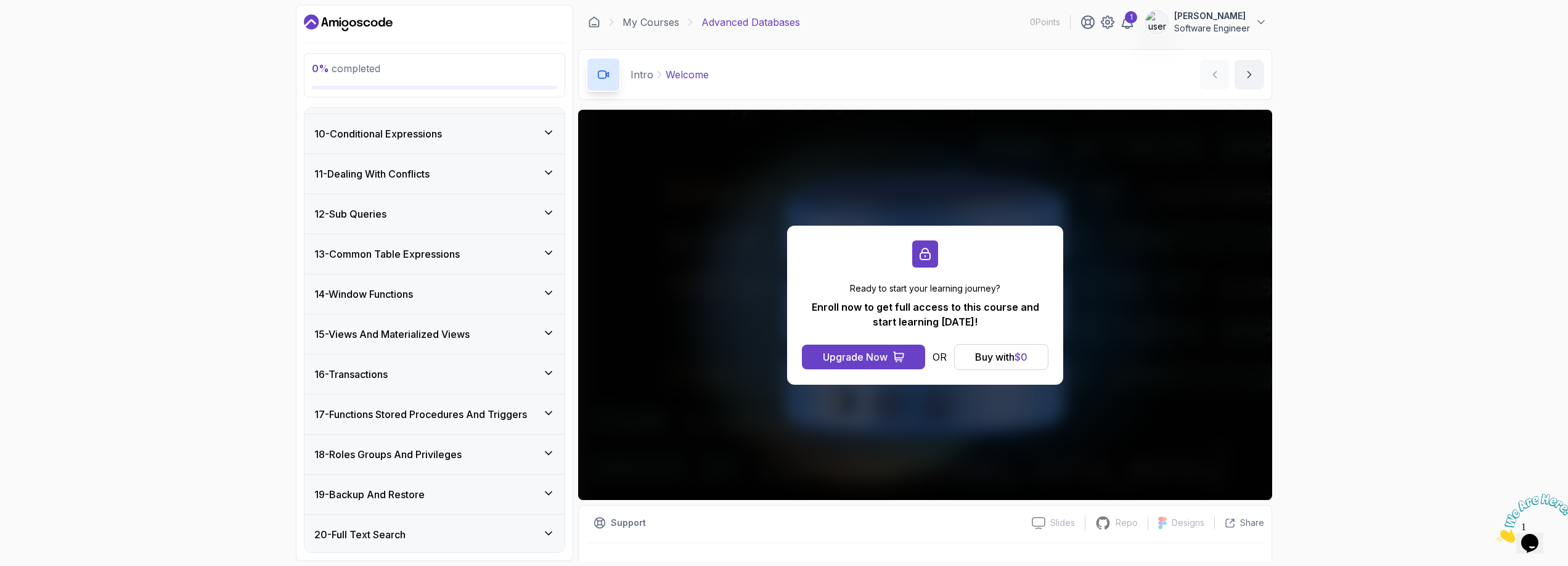
scroll to position [436, 0]
click at [438, 491] on div "21 - Row Level Security" at bounding box center [434, 494] width 241 height 15
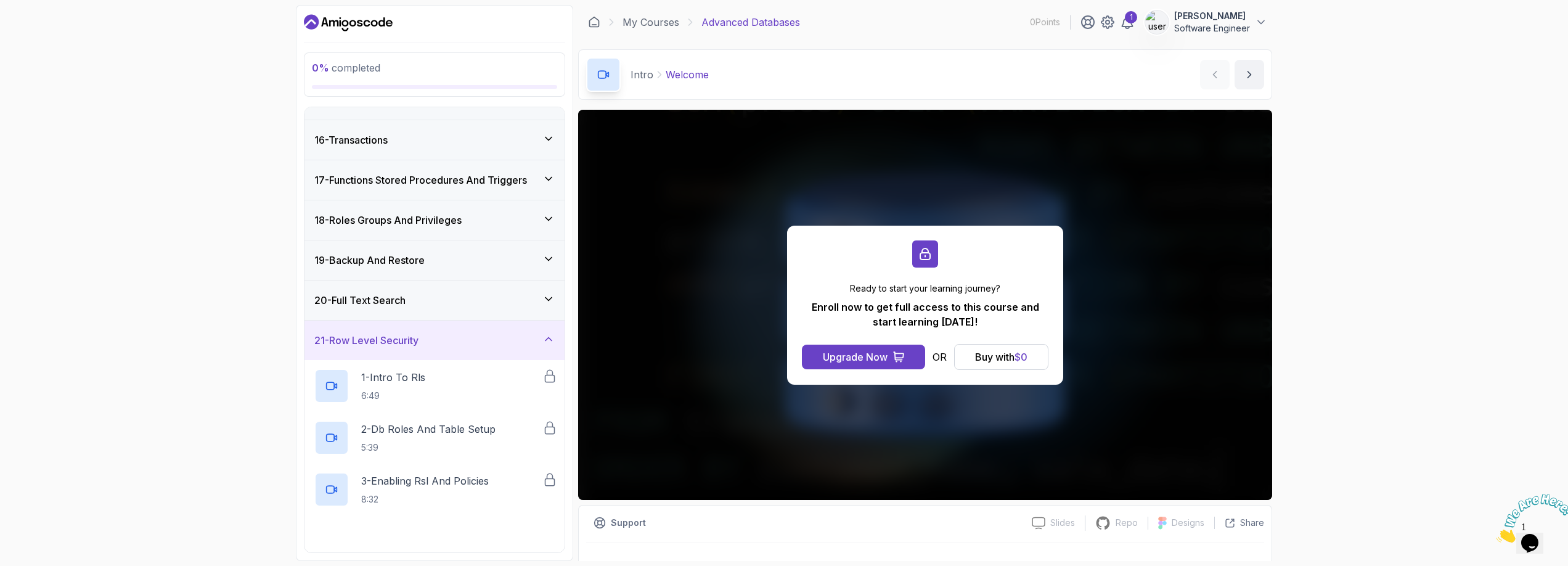
scroll to position [850, 0]
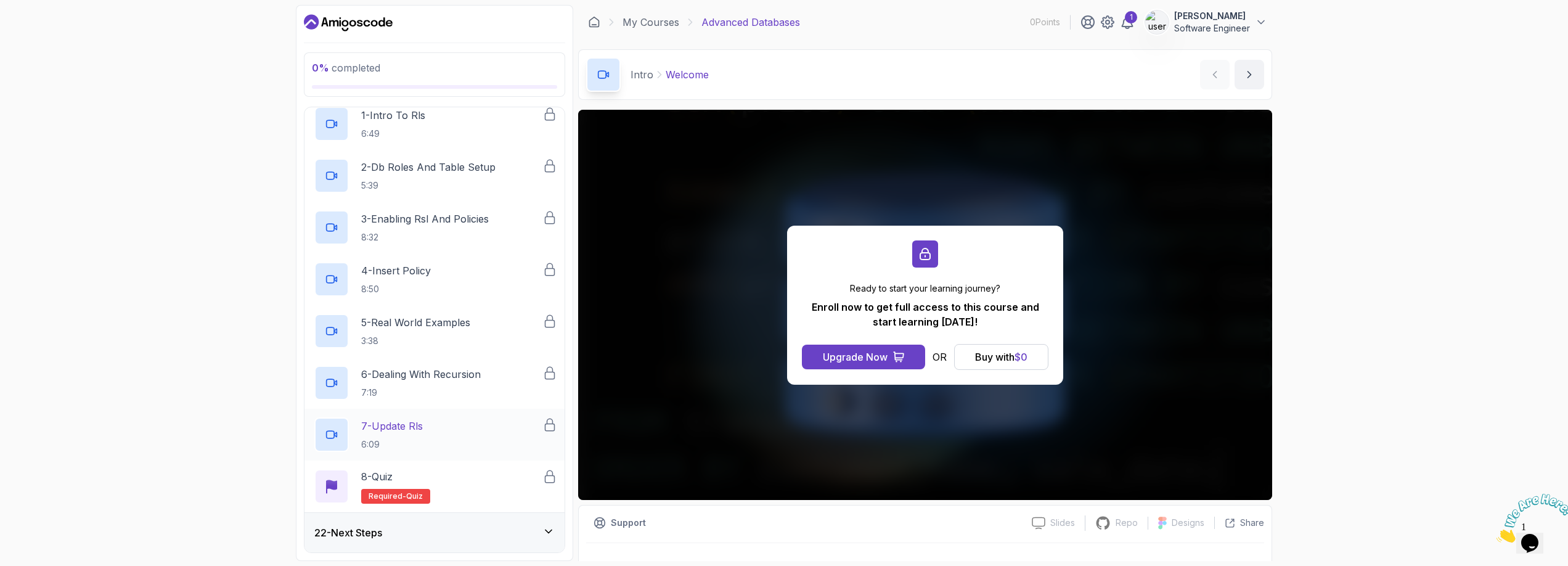
click at [447, 435] on div "7 - Update Rls 6:09" at bounding box center [429, 435] width 228 height 35
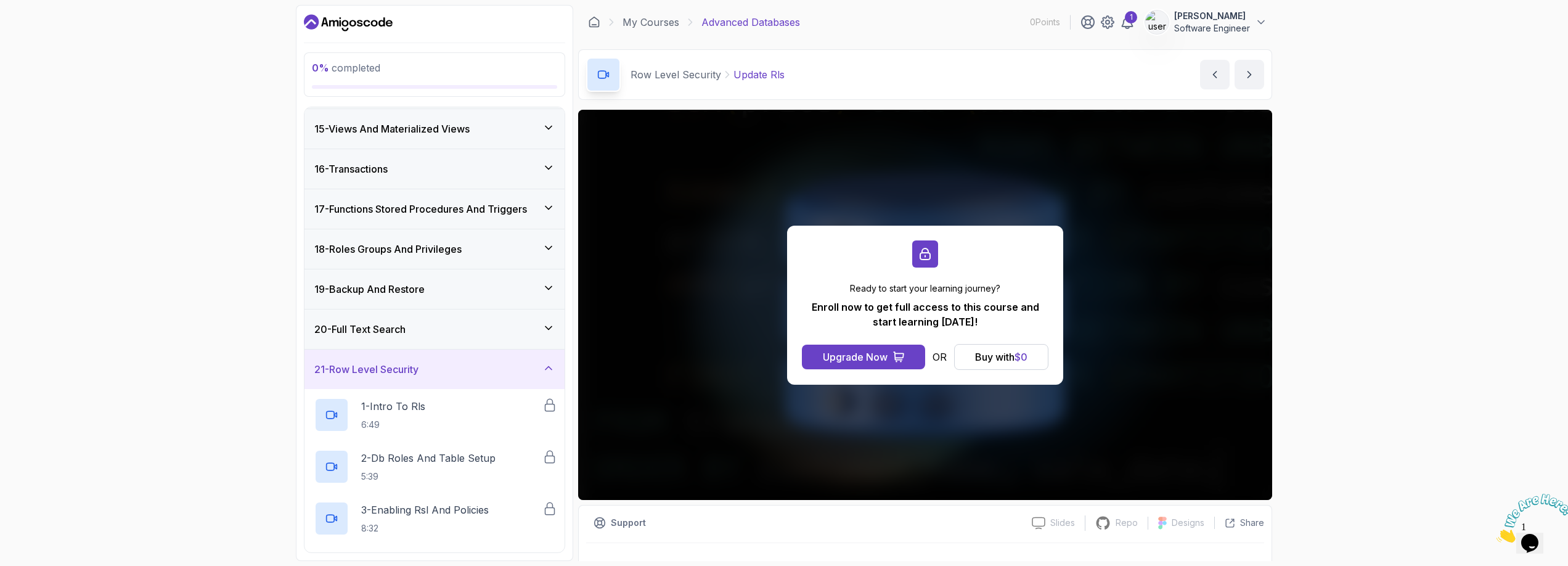
scroll to position [278, 0]
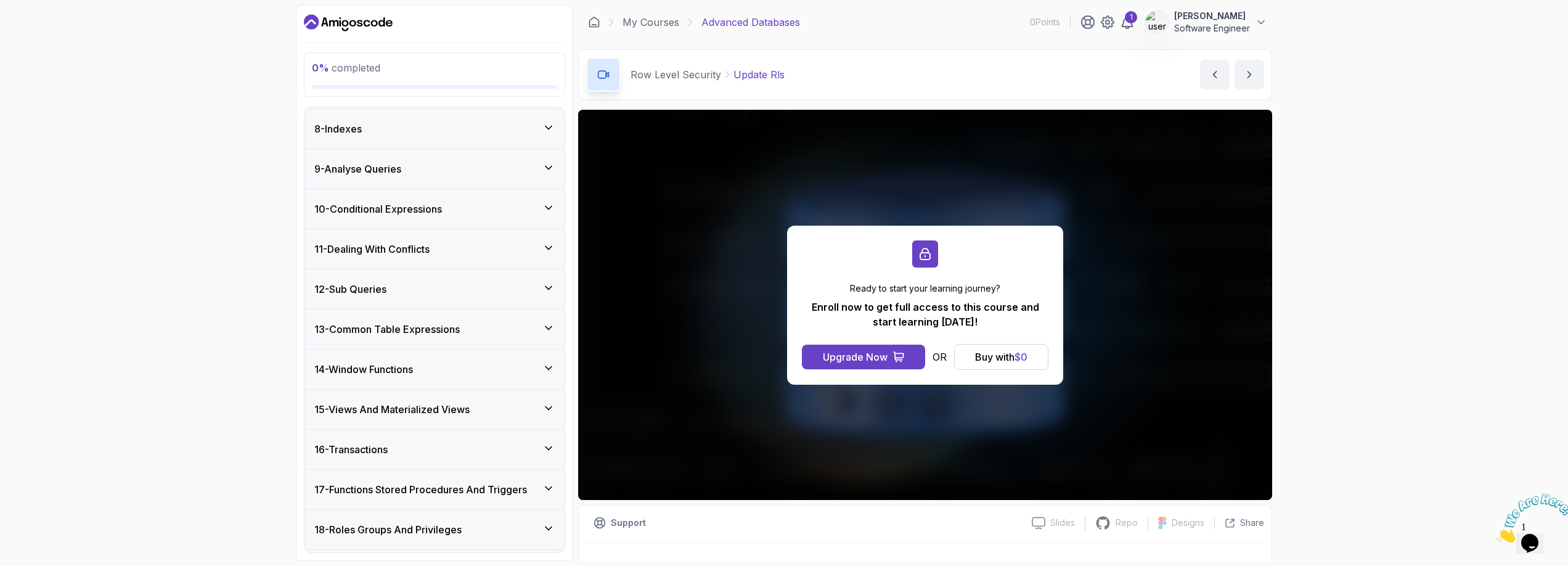
click at [337, 30] on icon "Dashboard" at bounding box center [348, 23] width 89 height 20
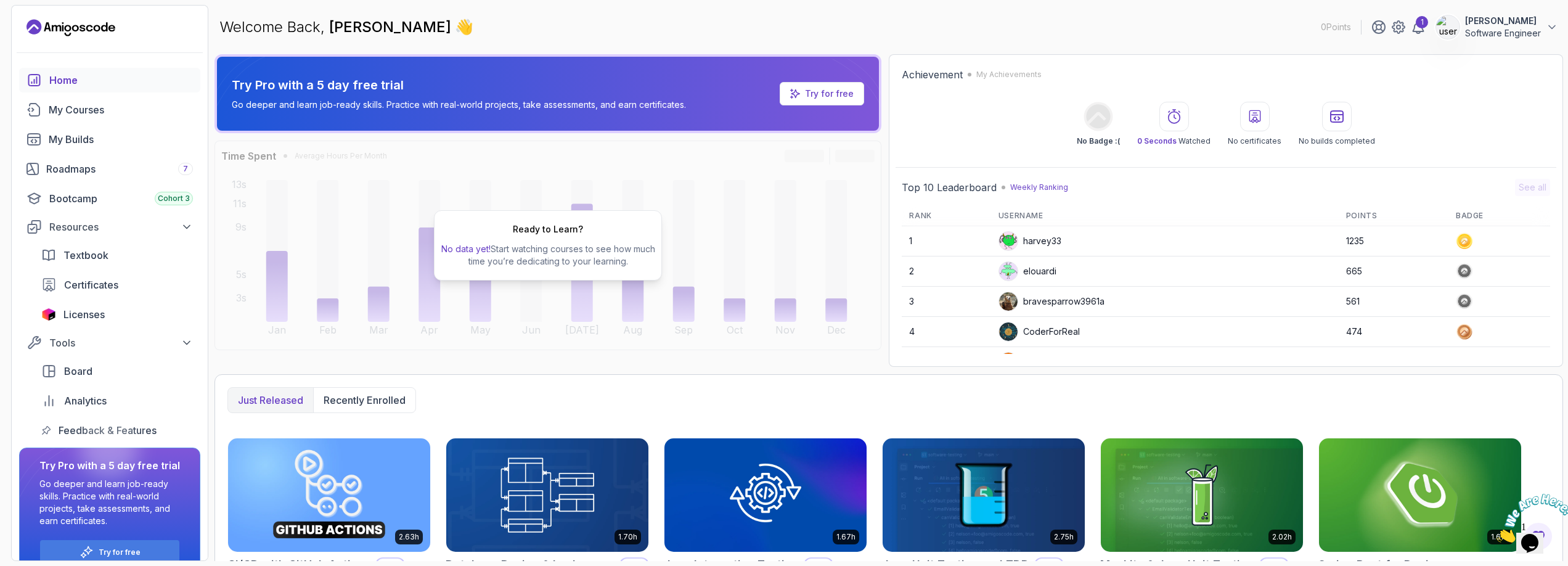
click at [557, 194] on div "Ready to Learn? No data yet! Start watching courses to see how much time you’re…" at bounding box center [548, 245] width 667 height 209
click at [98, 117] on link "My Courses" at bounding box center [109, 110] width 181 height 25
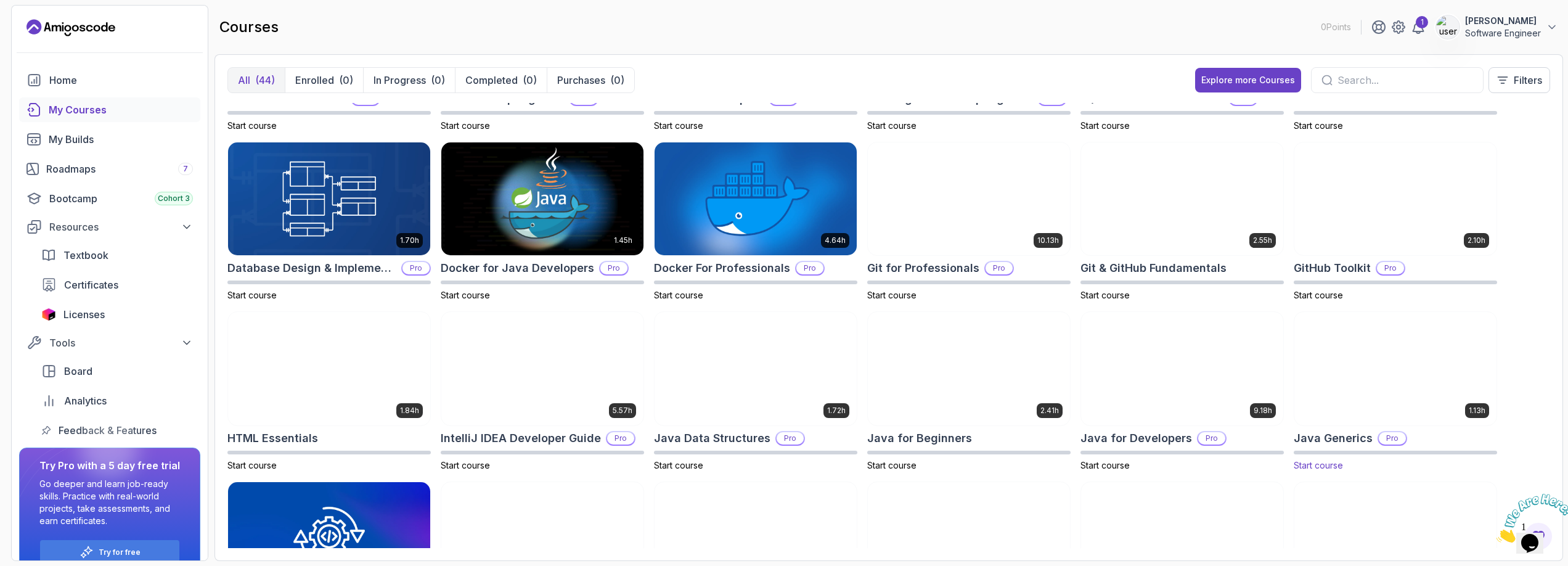
scroll to position [139, 0]
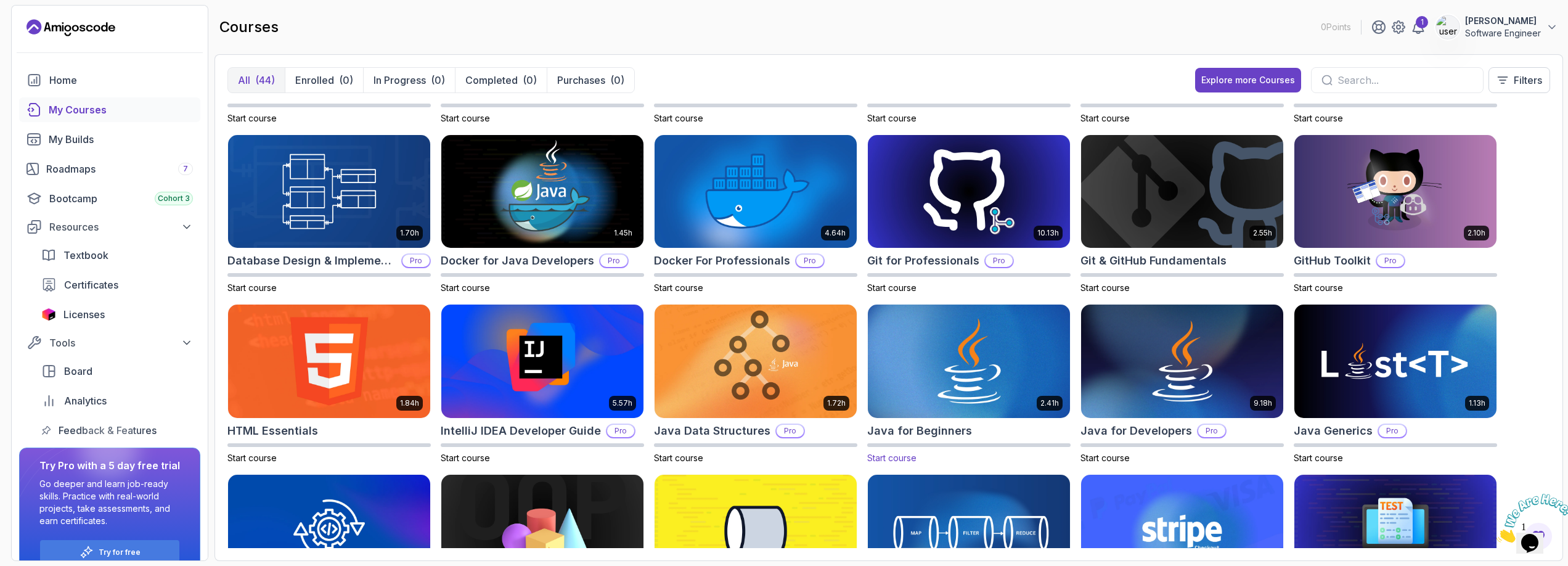
click at [973, 385] on img at bounding box center [969, 361] width 212 height 119
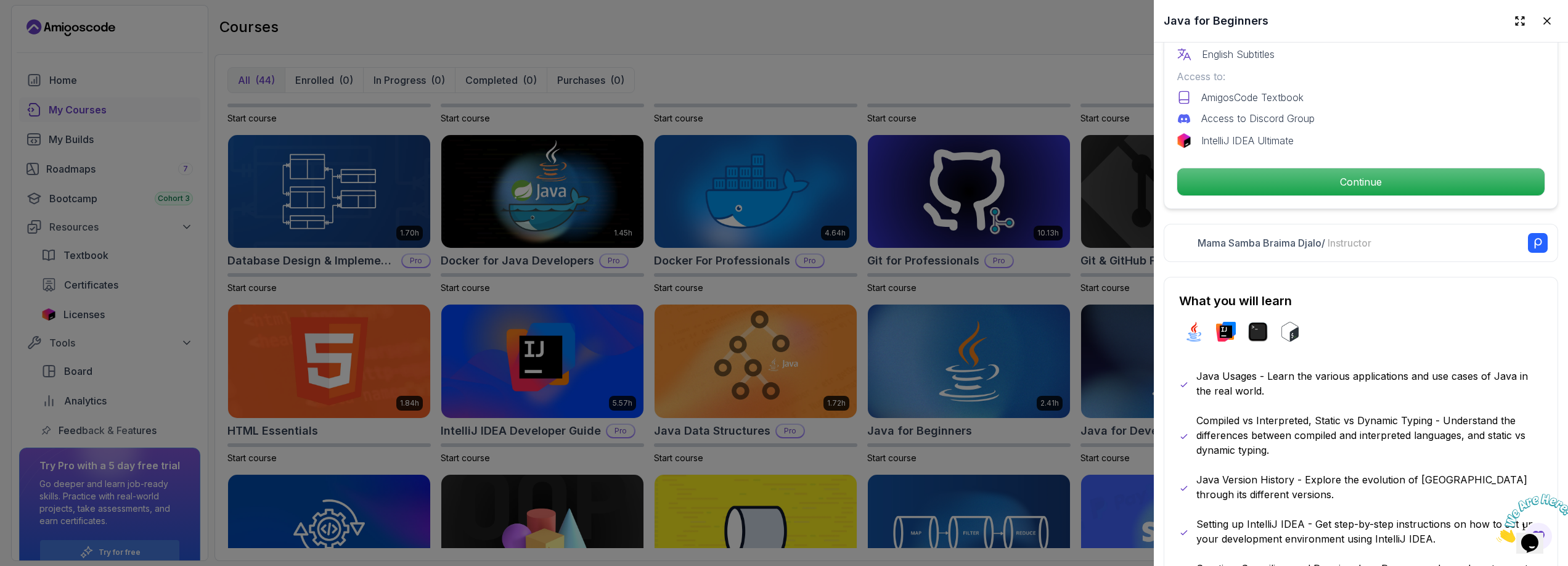
scroll to position [421, 0]
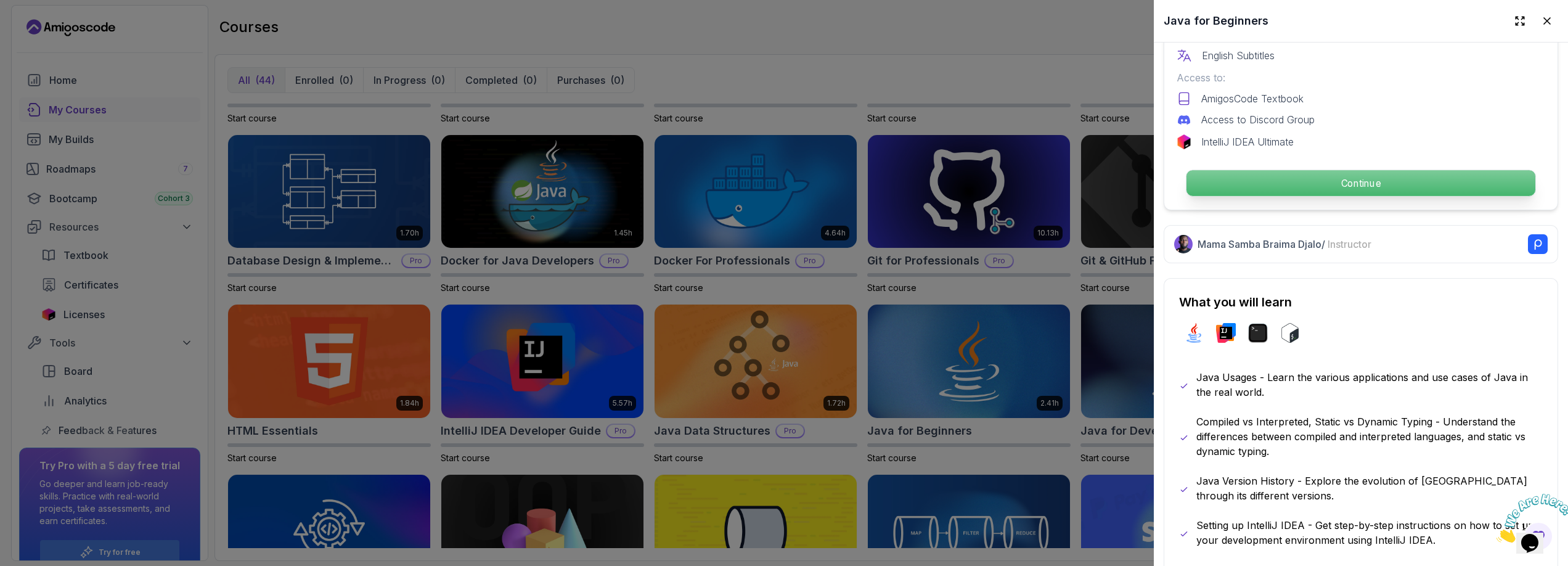
click at [1274, 186] on p "Continue" at bounding box center [1360, 183] width 349 height 26
click at [1284, 178] on p "Continue" at bounding box center [1360, 183] width 349 height 26
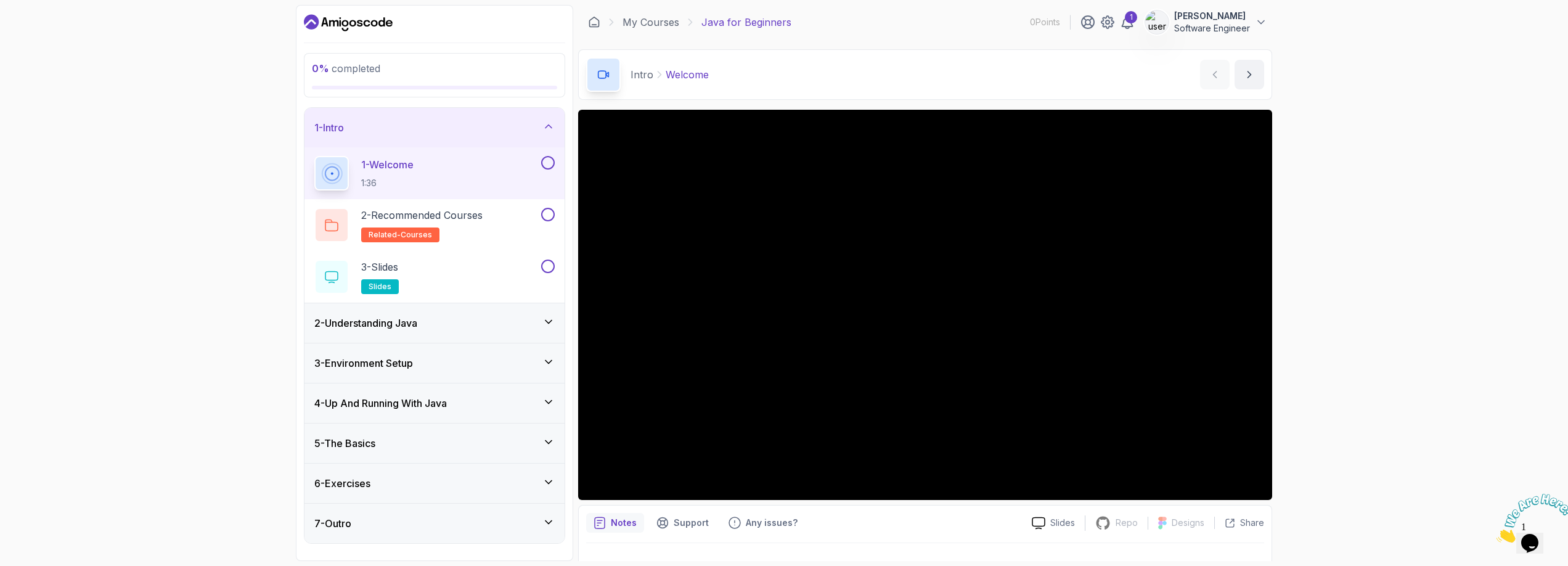
click at [493, 426] on div "5 - The Basics" at bounding box center [434, 444] width 260 height 39
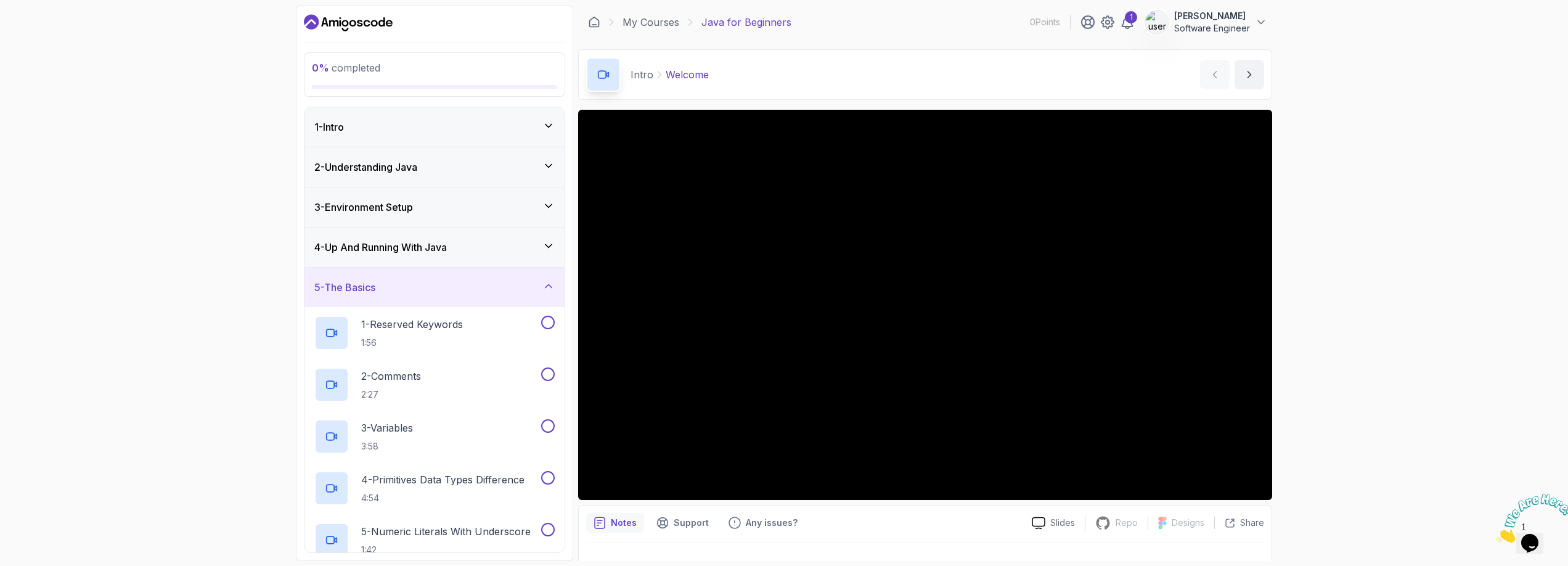
click at [515, 283] on div "5 - The Basics" at bounding box center [434, 288] width 241 height 15
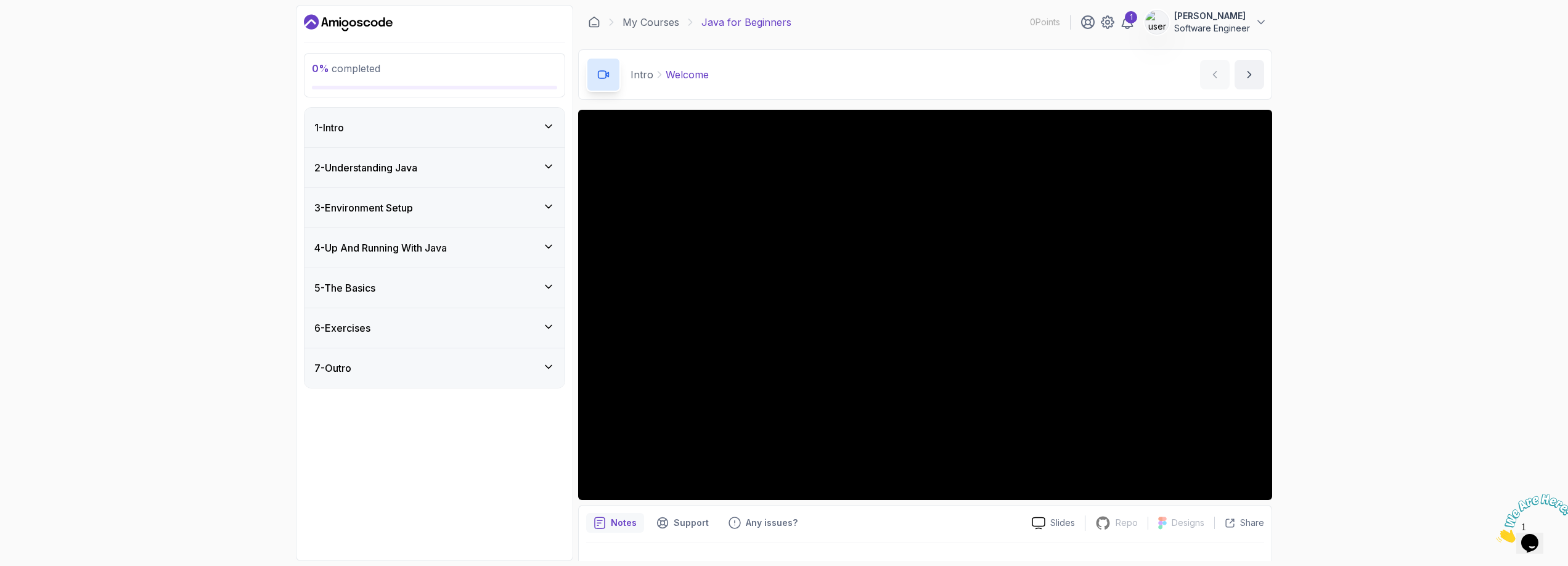
drag, startPoint x: 482, startPoint y: 389, endPoint x: 487, endPoint y: 382, distance: 8.6
click at [482, 389] on div "0 % completed 1 - Intro 2 - Understanding Java 3 - Environment Setup 4 - Up And…" at bounding box center [434, 283] width 277 height 556
click at [487, 377] on div "7 - Outro" at bounding box center [434, 368] width 260 height 39
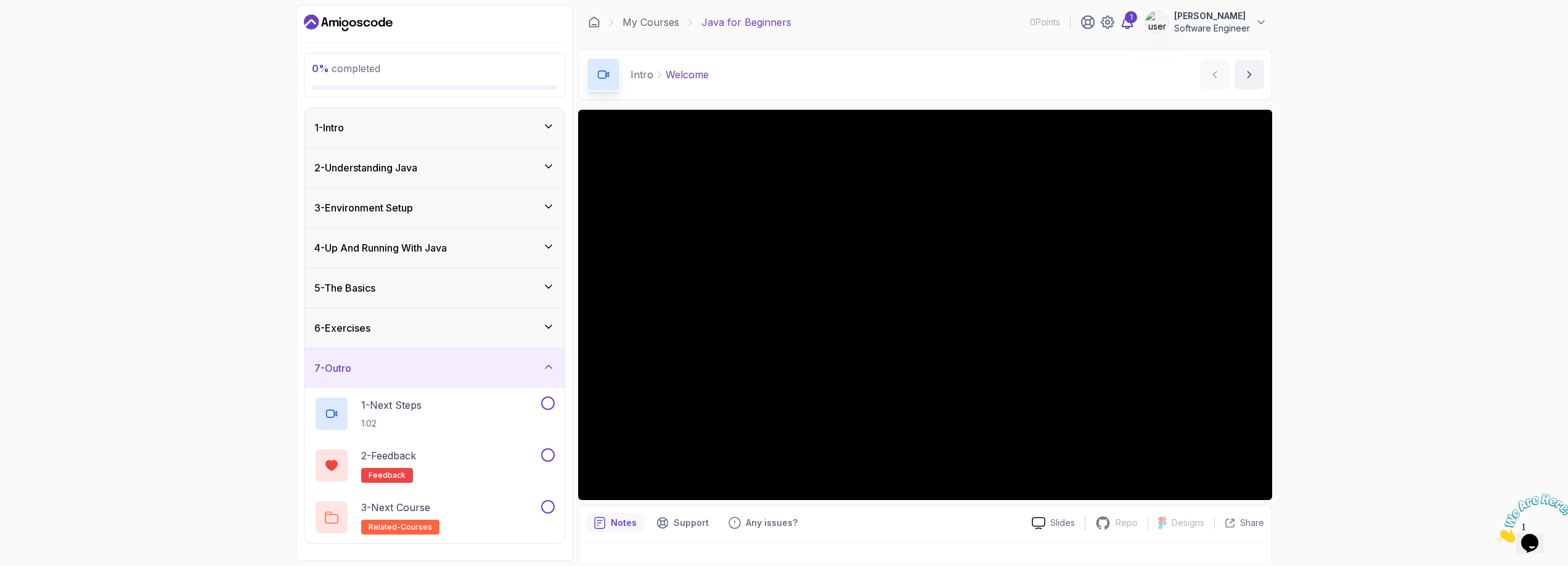
click at [1128, 24] on icon at bounding box center [1127, 22] width 15 height 15
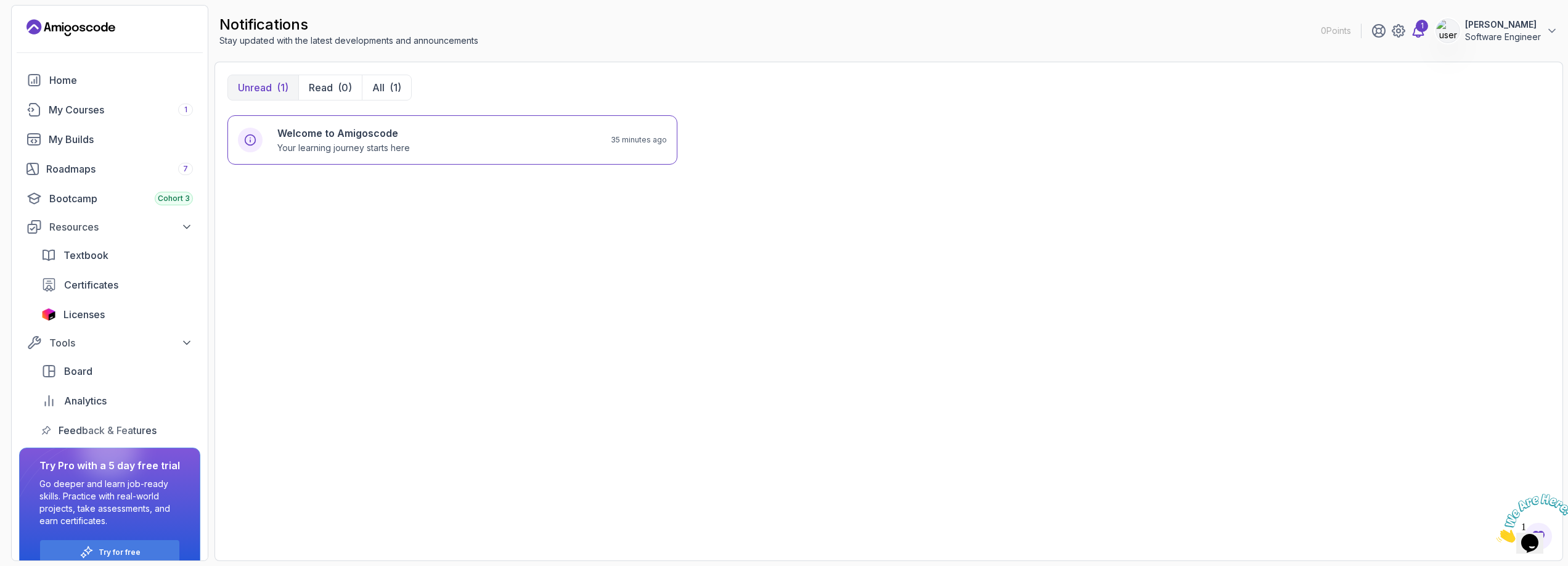
click at [1419, 35] on icon at bounding box center [1418, 30] width 11 height 12
